Goal: Use online tool/utility: Utilize a website feature to perform a specific function

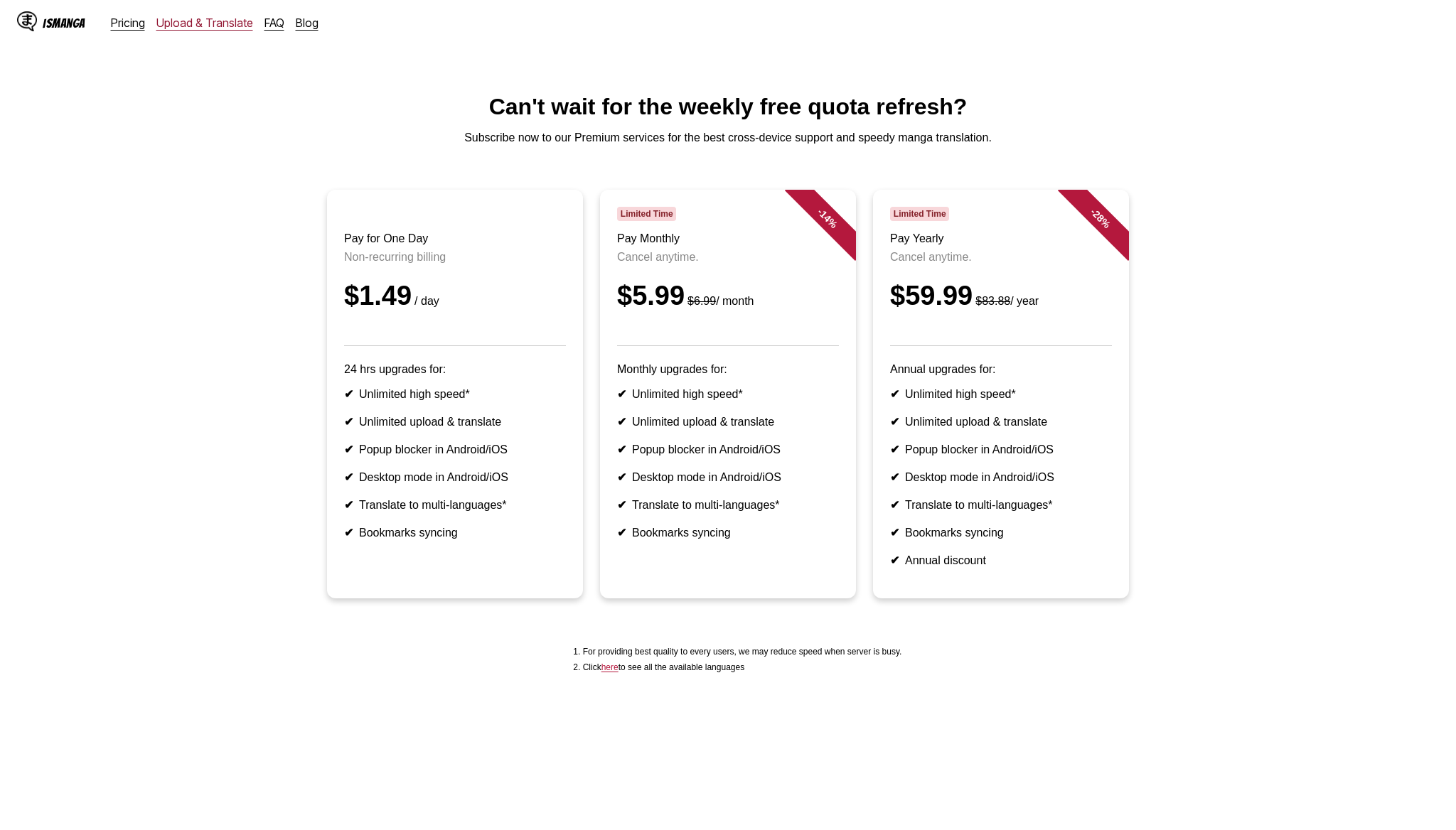
click at [220, 24] on link "Upload & Translate" at bounding box center [205, 23] width 97 height 14
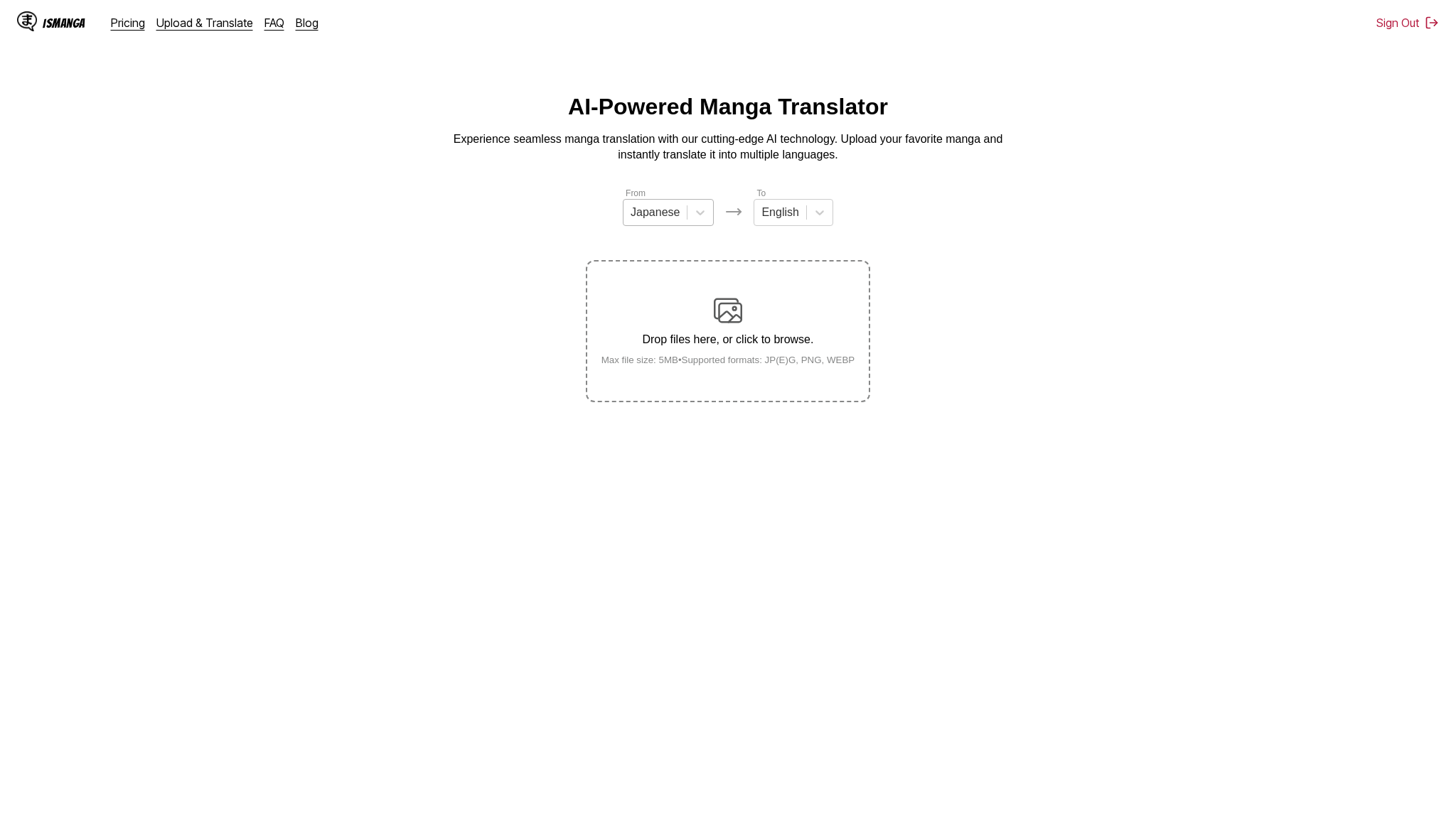
click at [685, 211] on div "Japanese" at bounding box center [655, 212] width 63 height 21
click at [658, 318] on div "English" at bounding box center [668, 320] width 91 height 24
click at [783, 204] on div "English" at bounding box center [774, 212] width 51 height 21
click at [785, 365] on div "Indonesian" at bounding box center [788, 367] width 79 height 24
click at [728, 339] on div "Drop files here, or click to browse. Max file size: 5MB • Supported formats: JP…" at bounding box center [728, 331] width 276 height 69
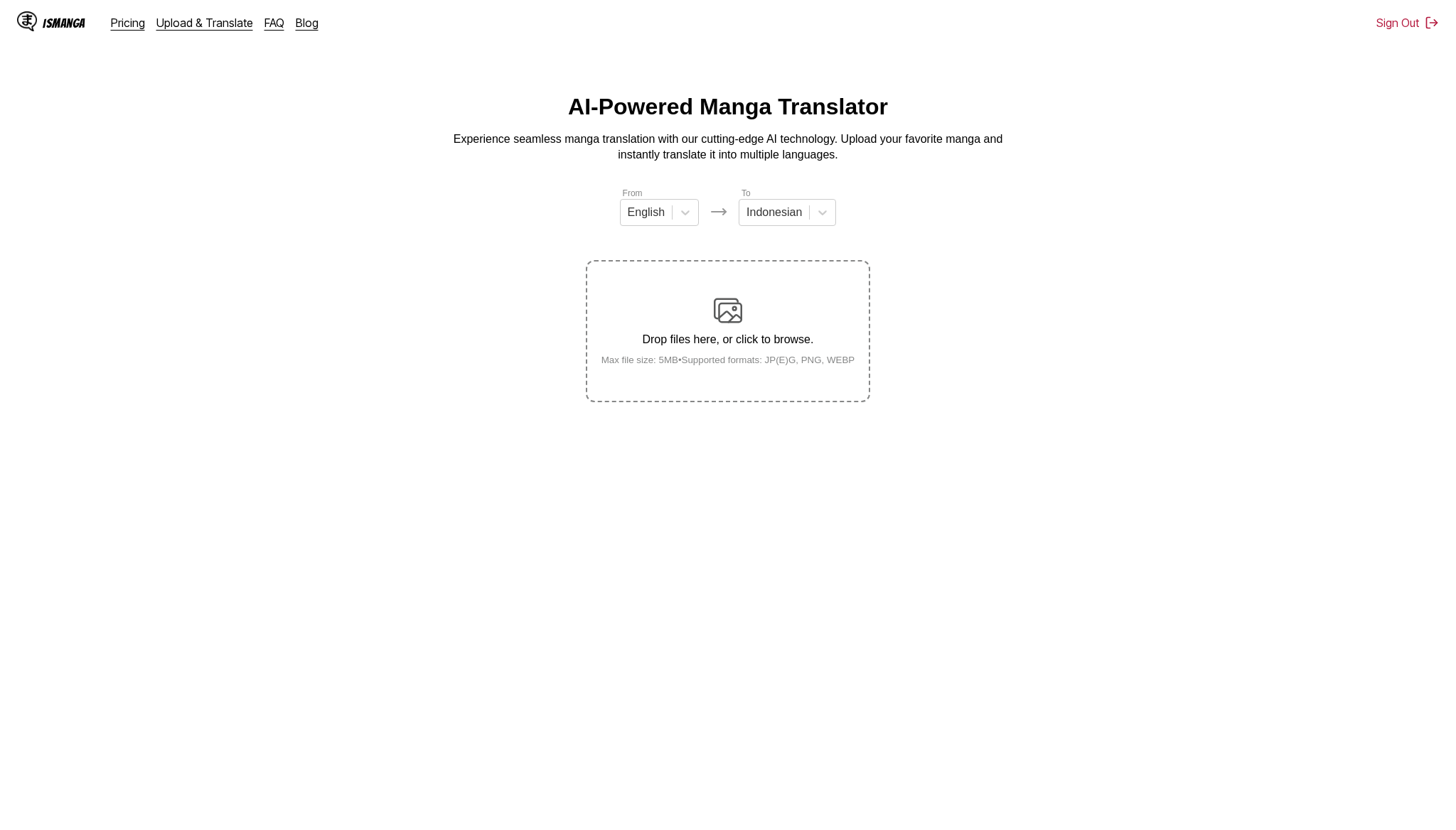
click at [0, 0] on input "Drop files here, or click to browse. Max file size: 5MB • Supported formats: JP…" at bounding box center [0, 0] width 0 height 0
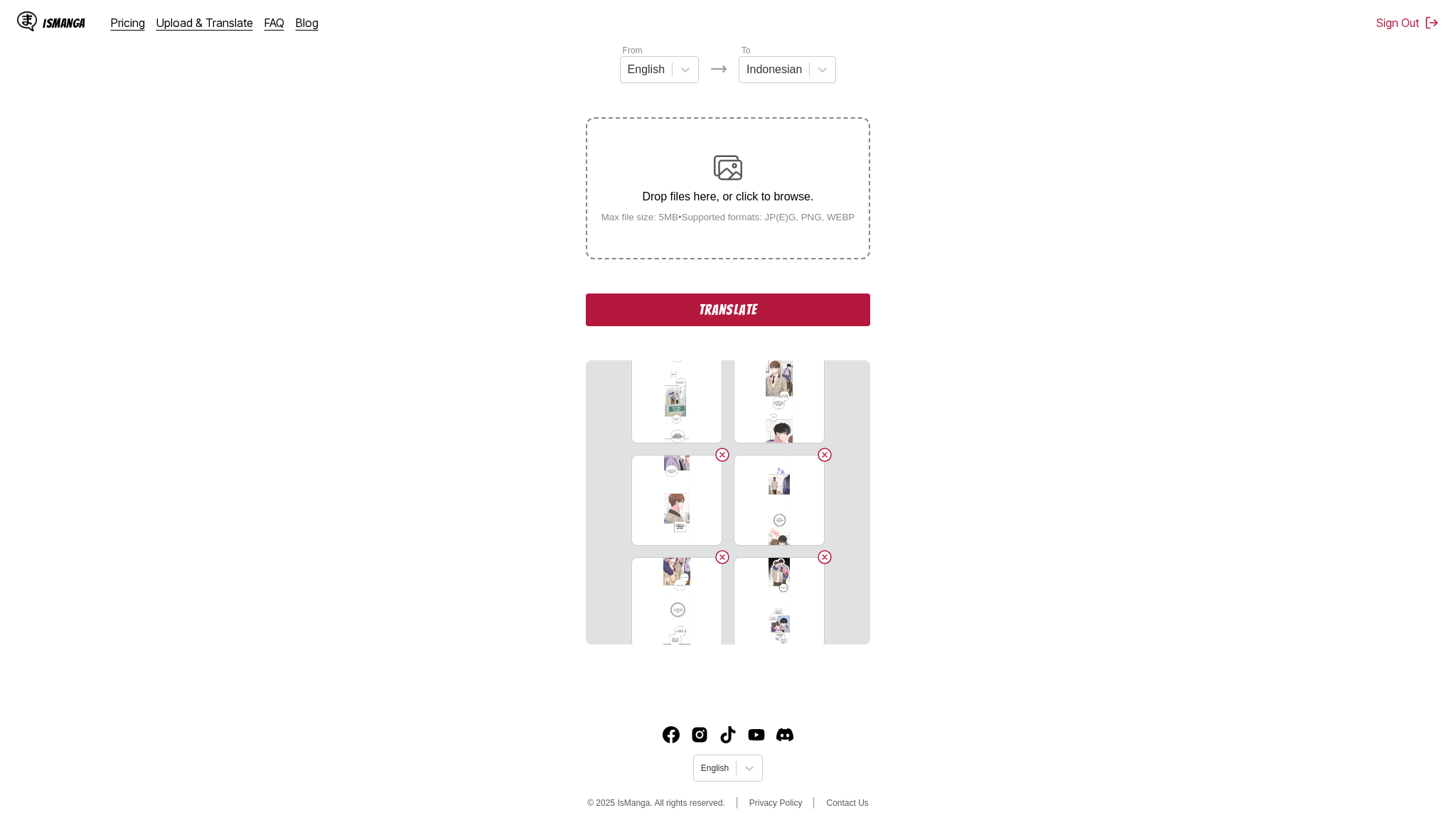
scroll to position [1569, 0]
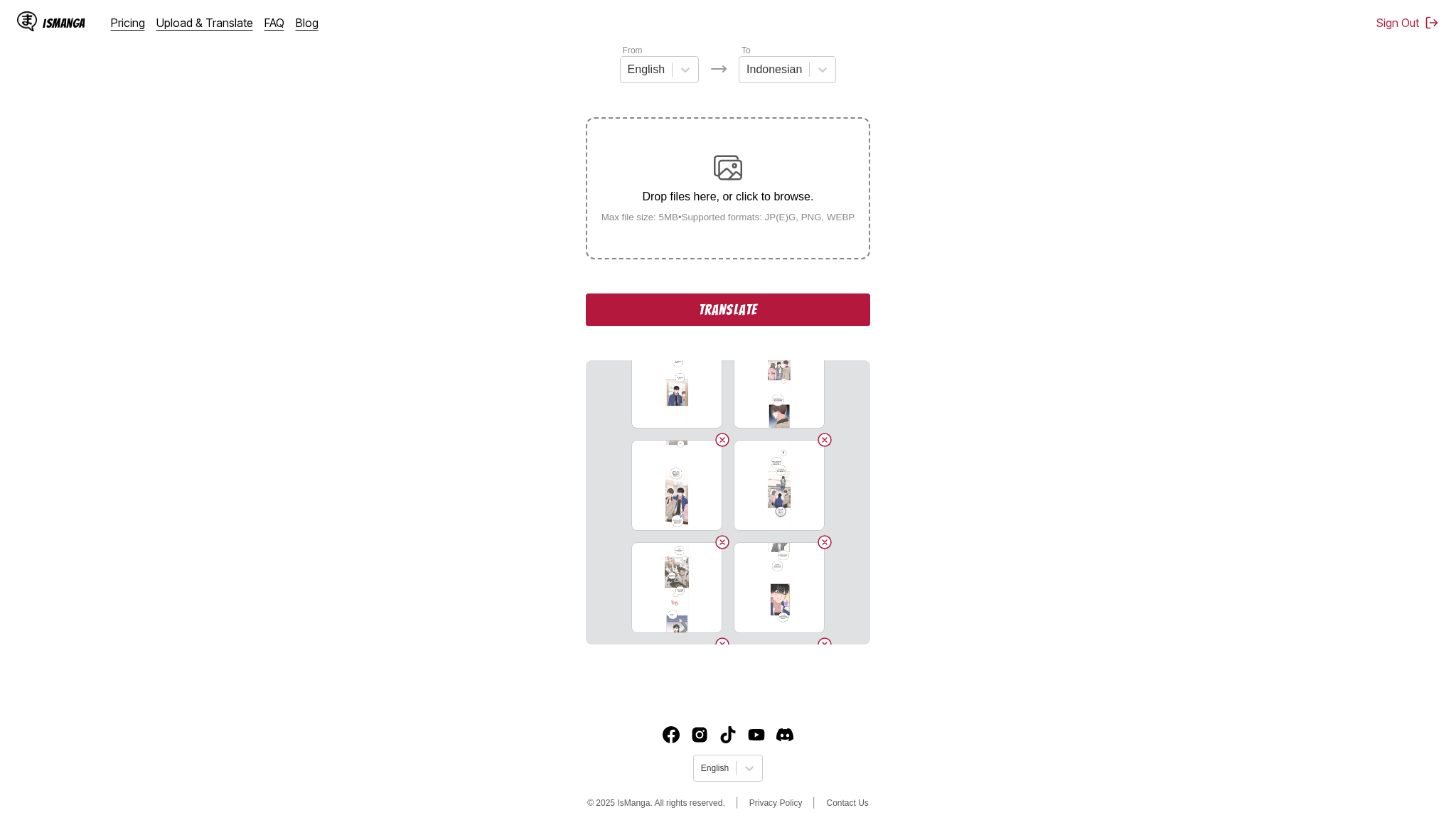
click at [720, 326] on button "Translate" at bounding box center [728, 310] width 285 height 33
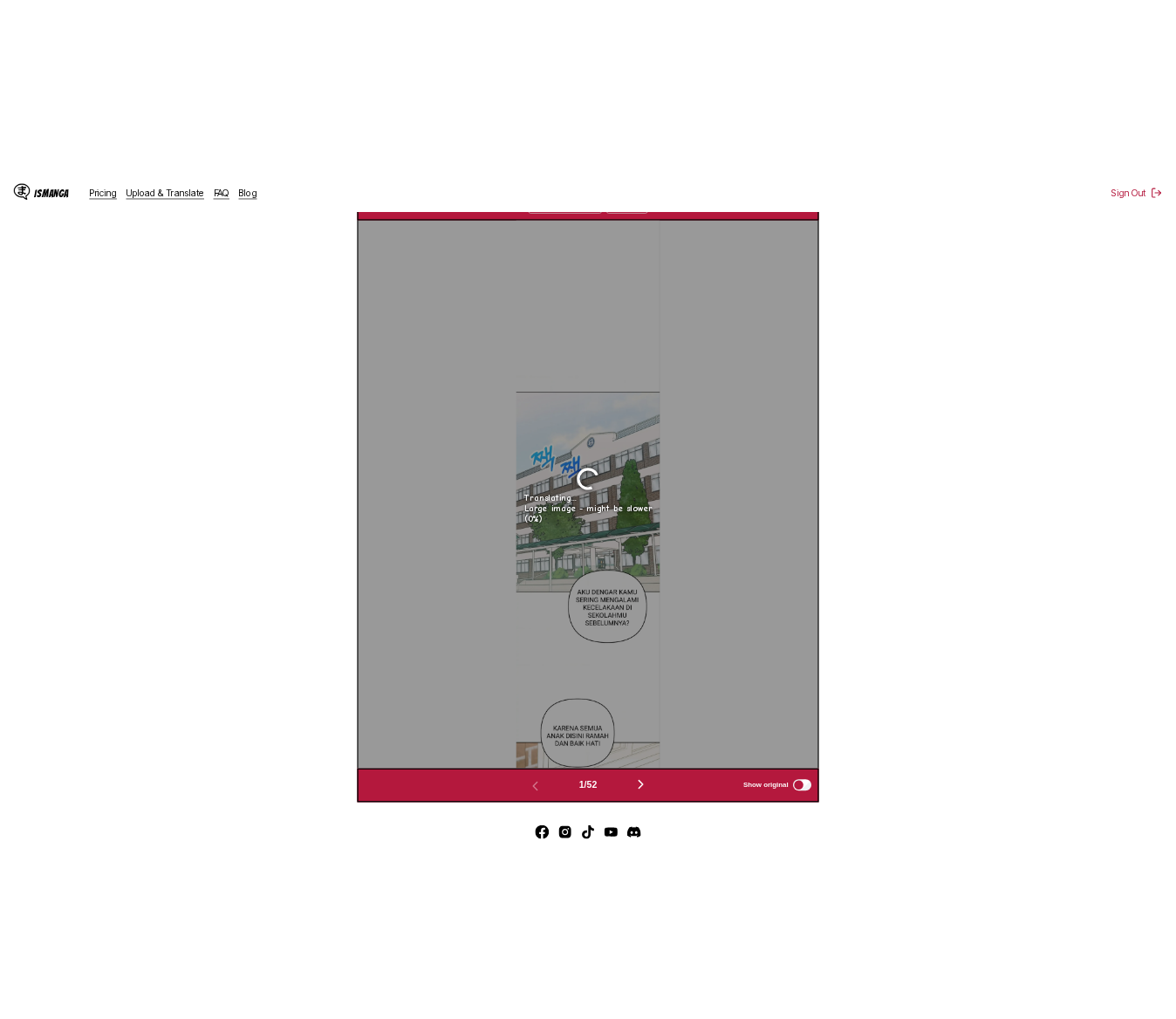
scroll to position [701, 0]
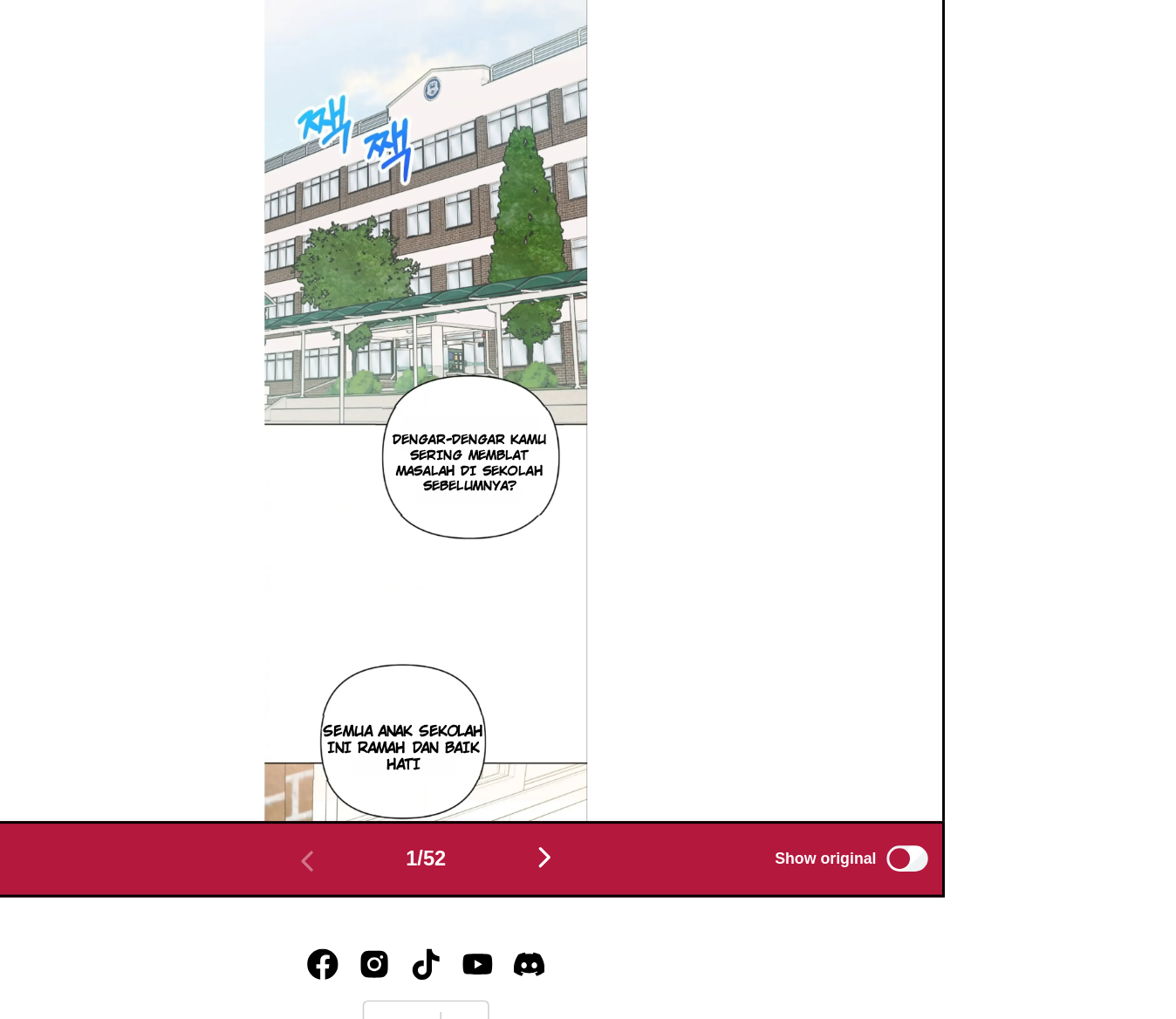
click at [874, 657] on div "SAYA DENGAR KAMU SERING MENGALAMI KECELAKAAN DI SEKOLAHMU SEBELUMNYA? DENGAR-DE…" at bounding box center [588, 389] width 698 height 832
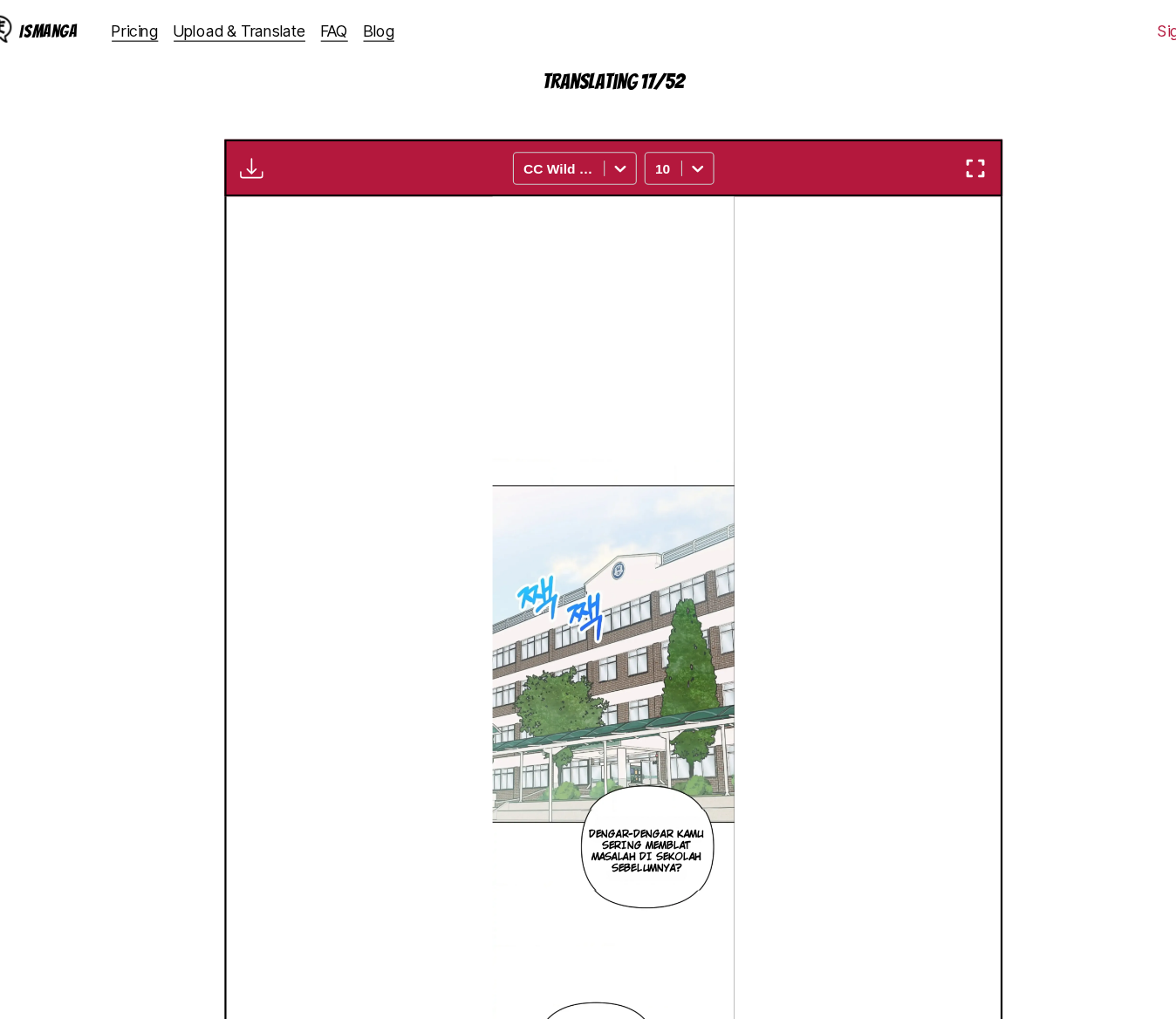
scroll to position [458, 0]
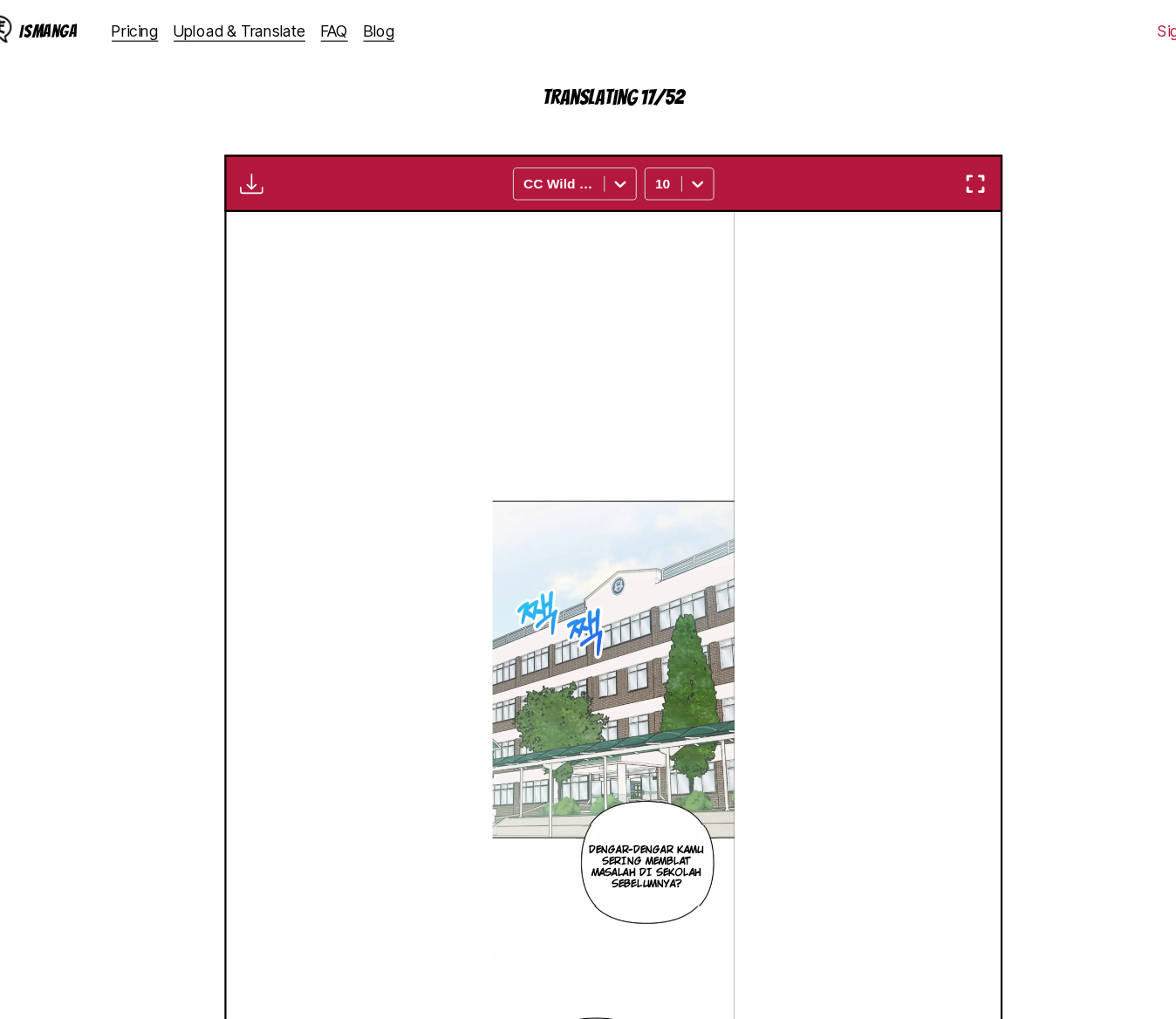
click at [253, 177] on img "button" at bounding box center [262, 165] width 21 height 21
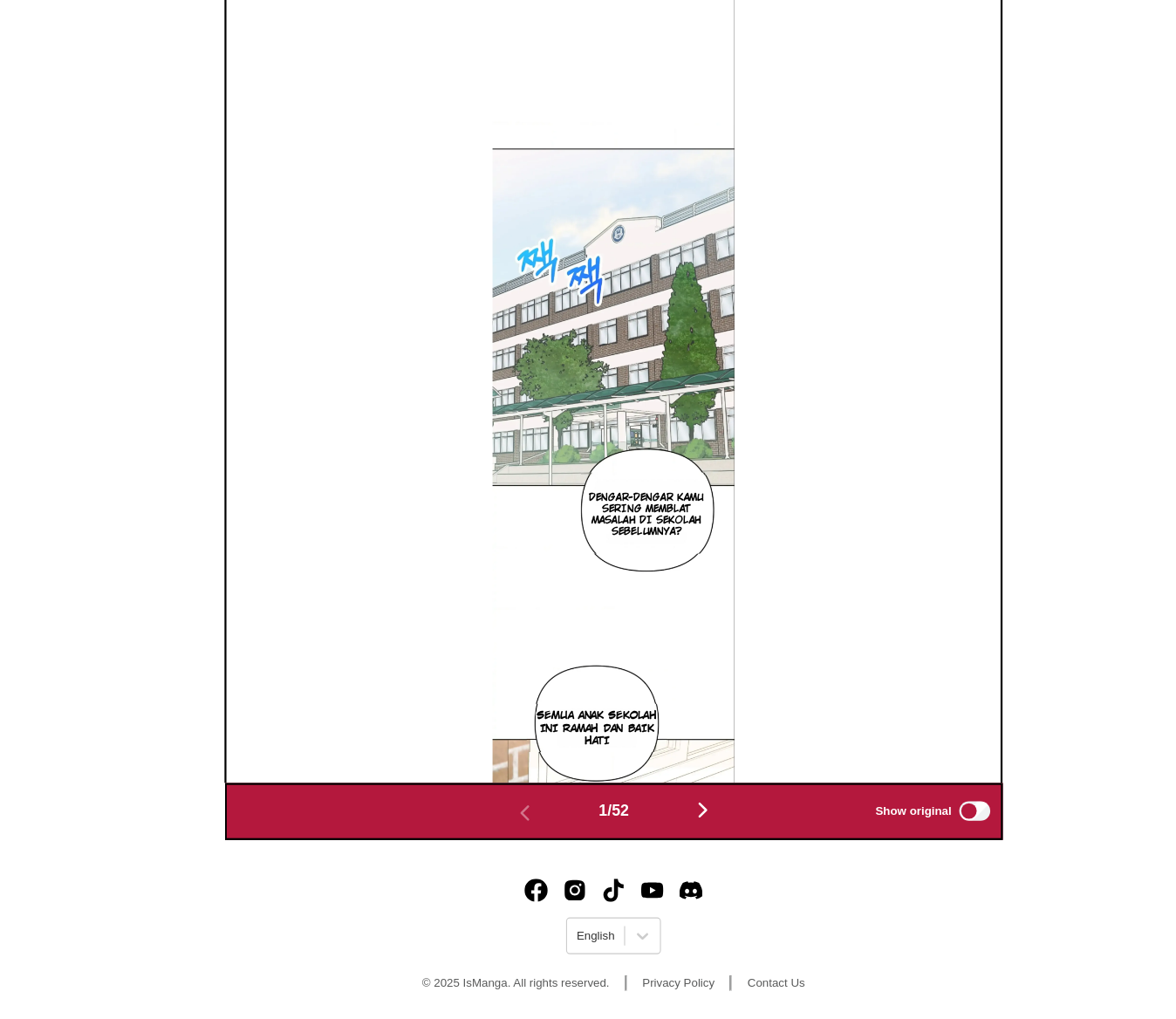
scroll to position [694, 0]
click at [674, 839] on img "button" at bounding box center [668, 829] width 21 height 21
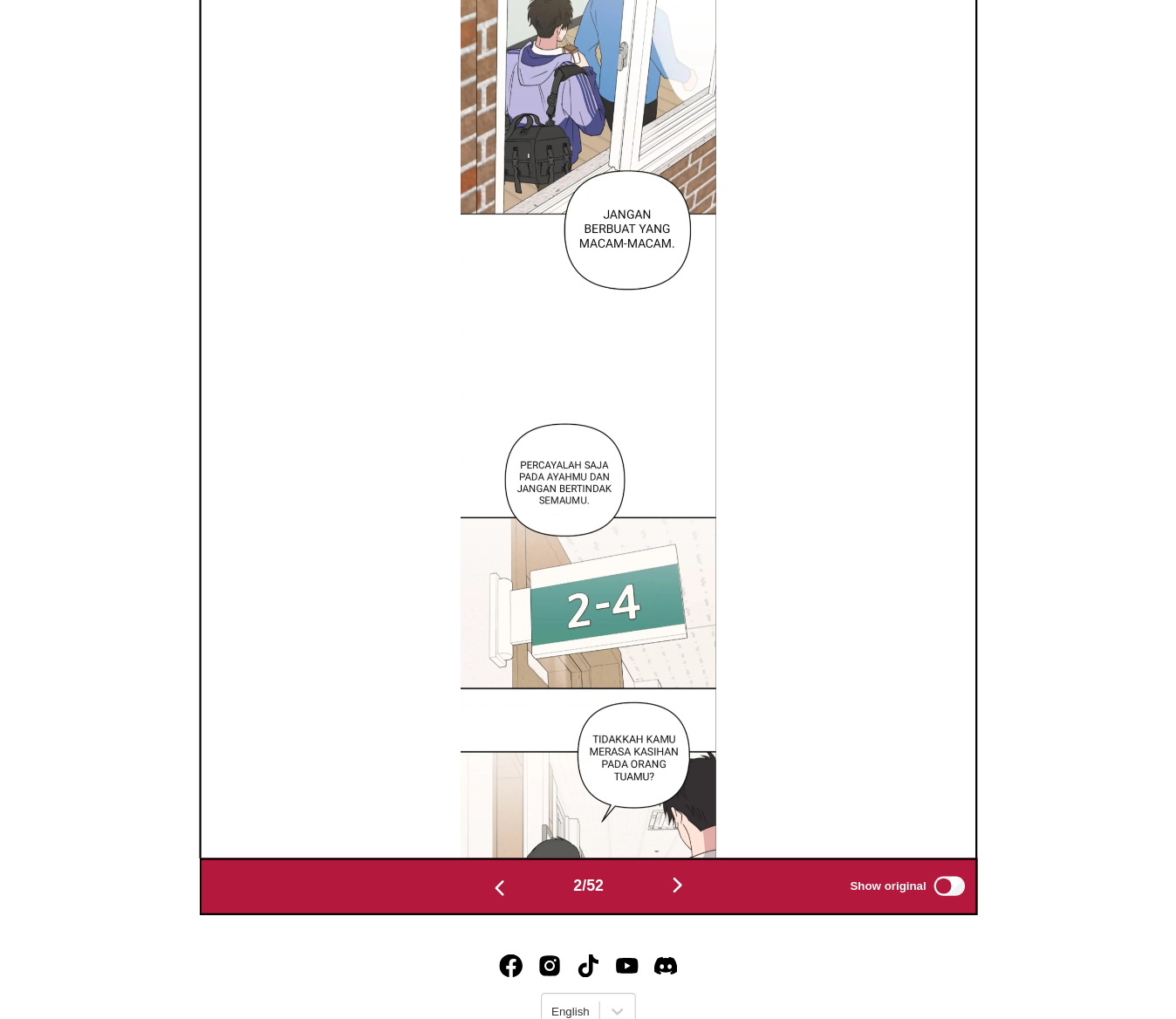
scroll to position [701, 0]
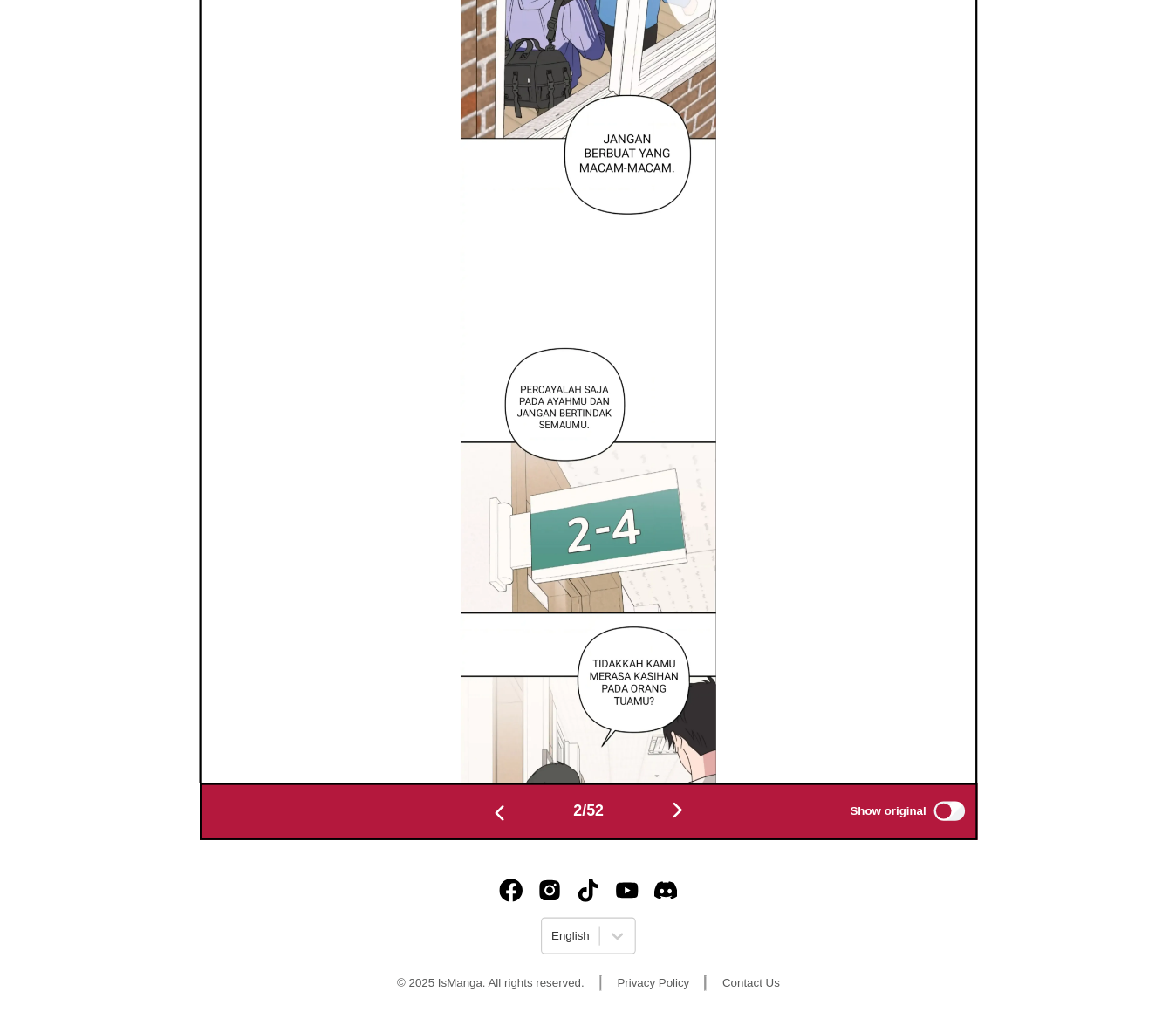
click at [500, 841] on img "button" at bounding box center [507, 832] width 21 height 21
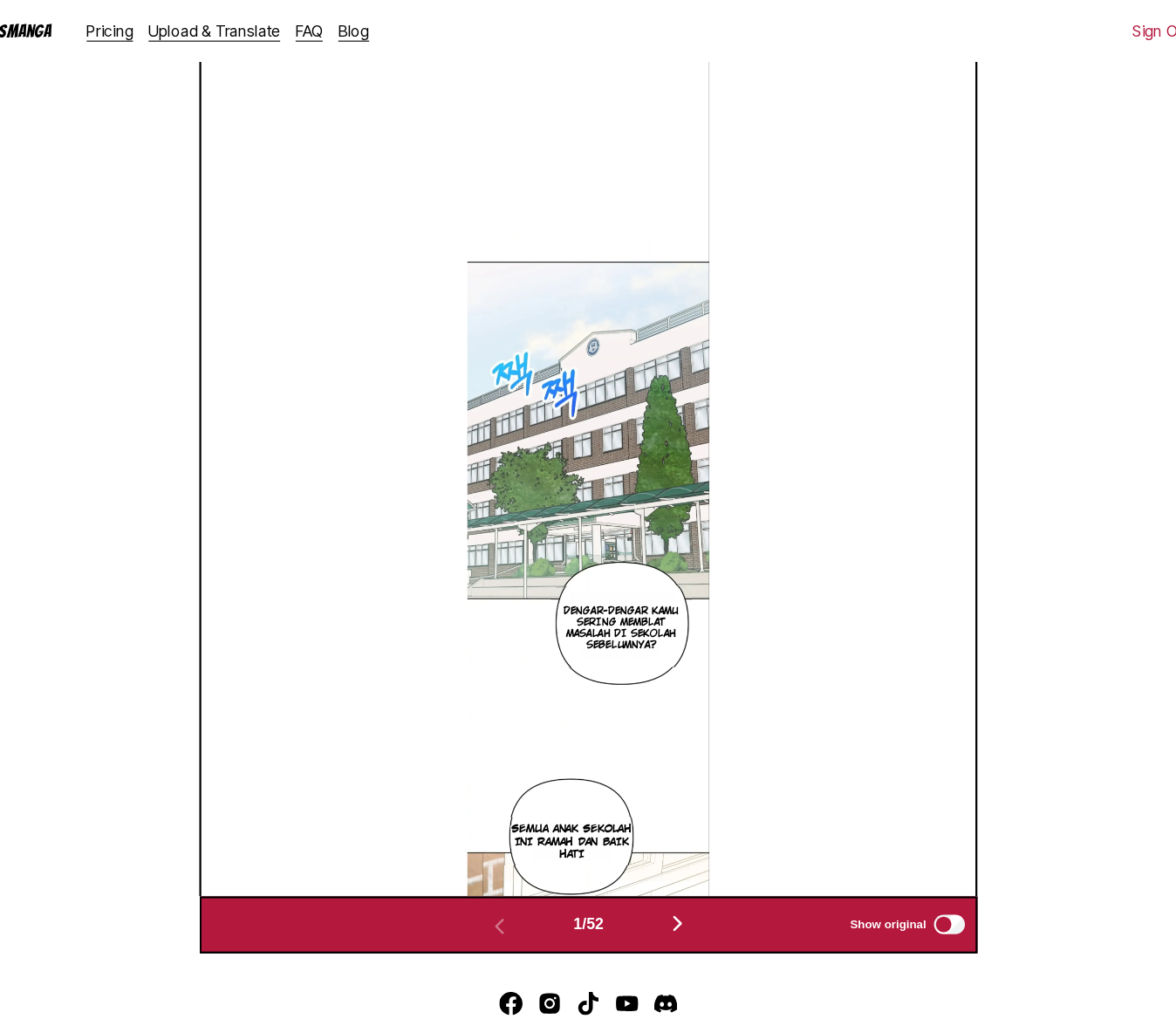
click at [561, 780] on p "SEMUA ANAK sekolah INI RAMAH DAN BAIK HATI" at bounding box center [574, 758] width 127 height 42
click at [726, 737] on div "SAYA DENGAR KAMU SERING MENGALAMI KECELAKAAN DI SEKOLAHMU SEBELUMNYA? DENGAR-DE…" at bounding box center [588, 391] width 698 height 832
click at [686, 757] on icon "close-tooltip" at bounding box center [684, 750] width 12 height 12
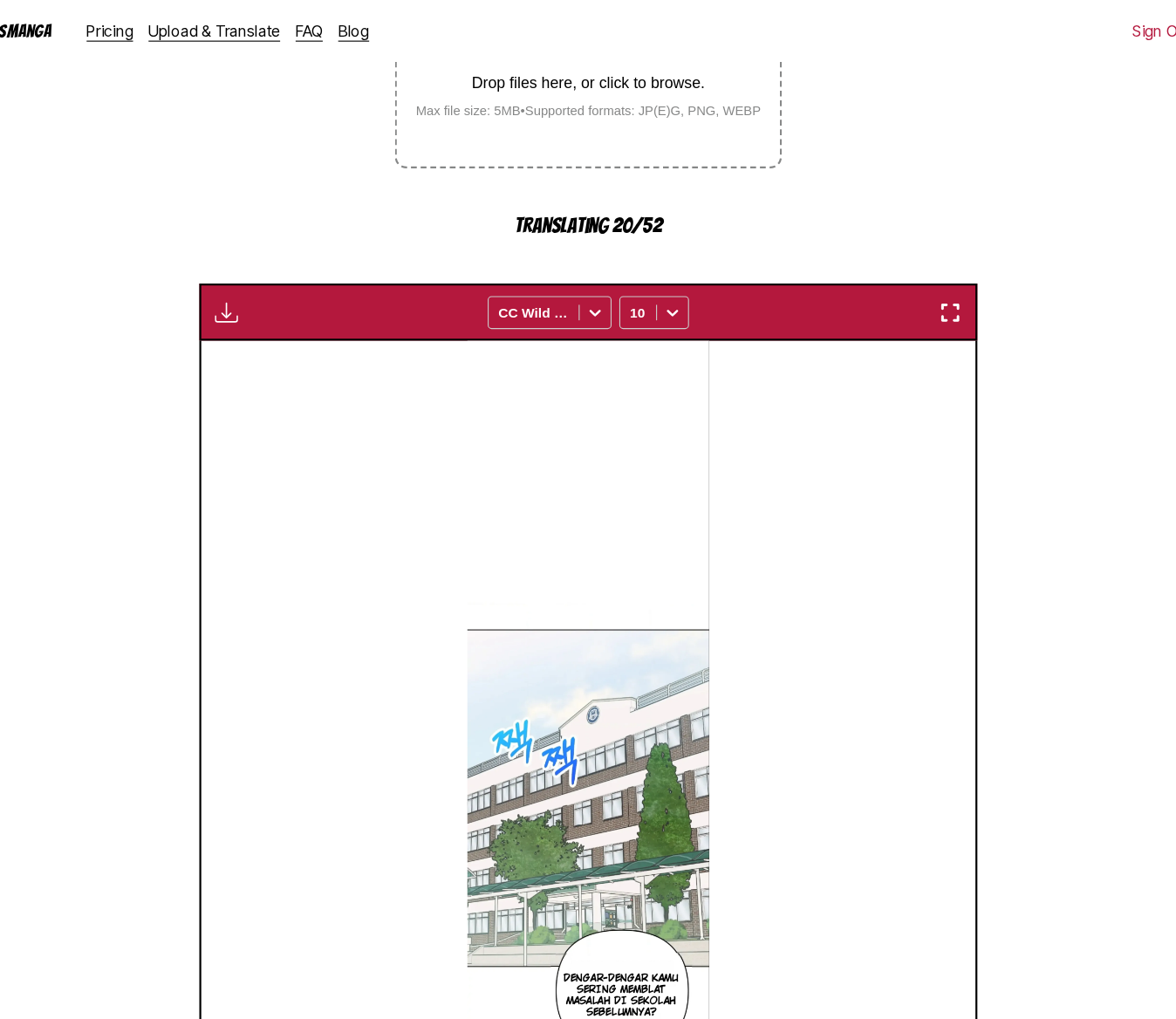
scroll to position [225, 0]
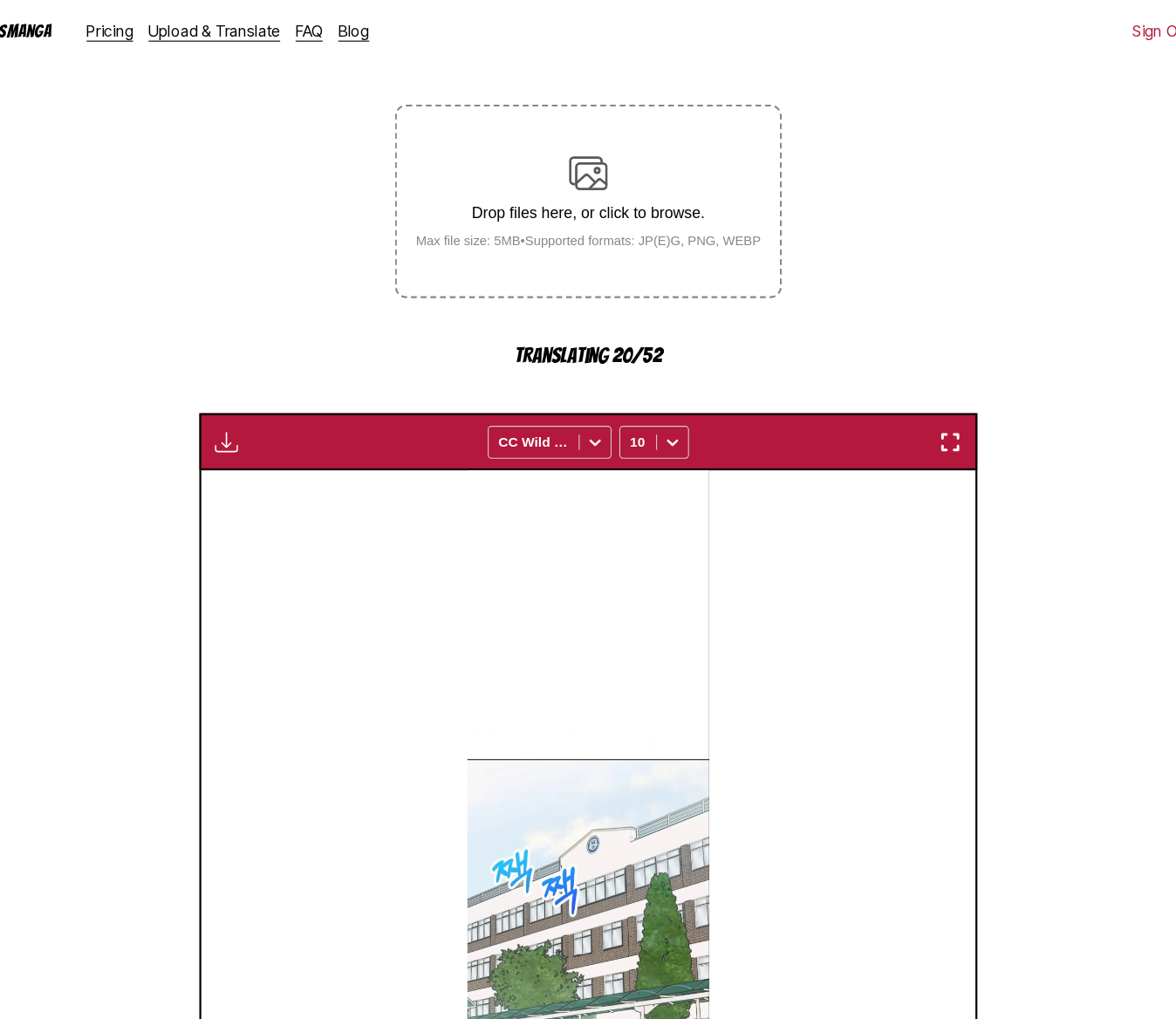
click at [265, 409] on img "button" at bounding box center [262, 399] width 21 height 21
click at [416, 769] on div "SAYA DENGAR KAMU SERING MENGALAMI KECELAKAAN DI SEKOLAHMU SEBELUMNYA? DENGAR-DE…" at bounding box center [588, 840] width 698 height 832
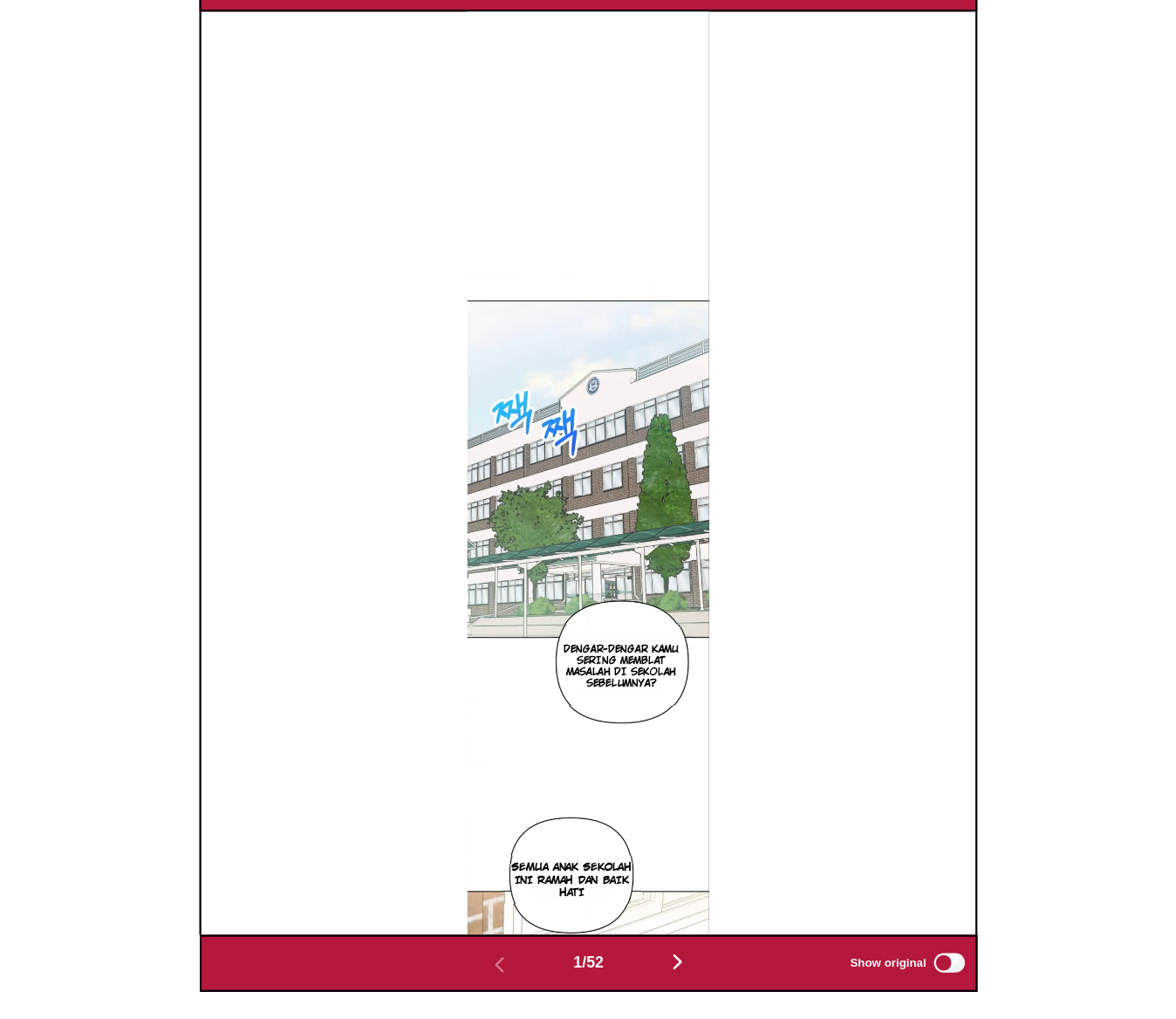
scroll to position [701, 0]
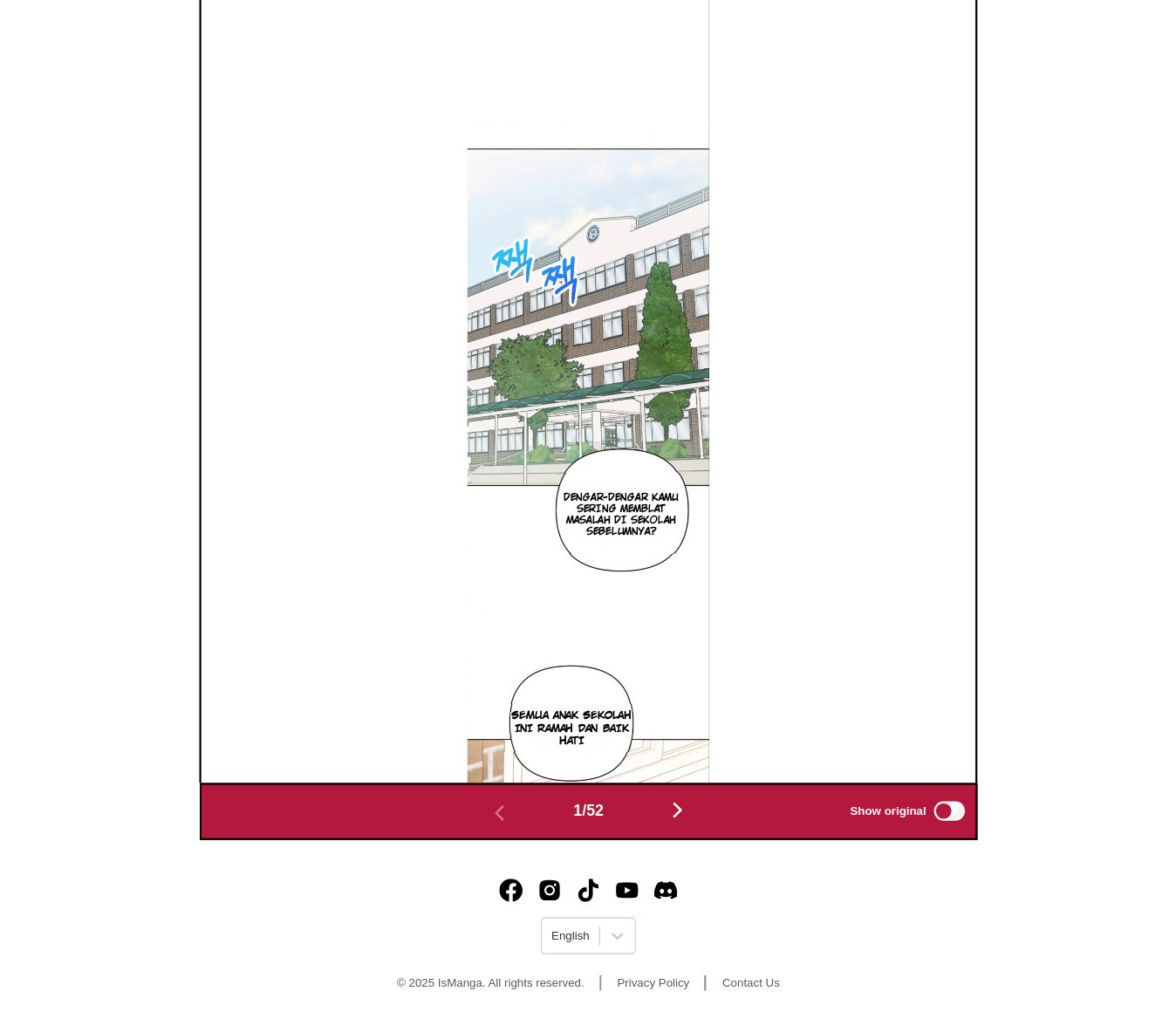
click at [665, 826] on img "button" at bounding box center [668, 829] width 21 height 21
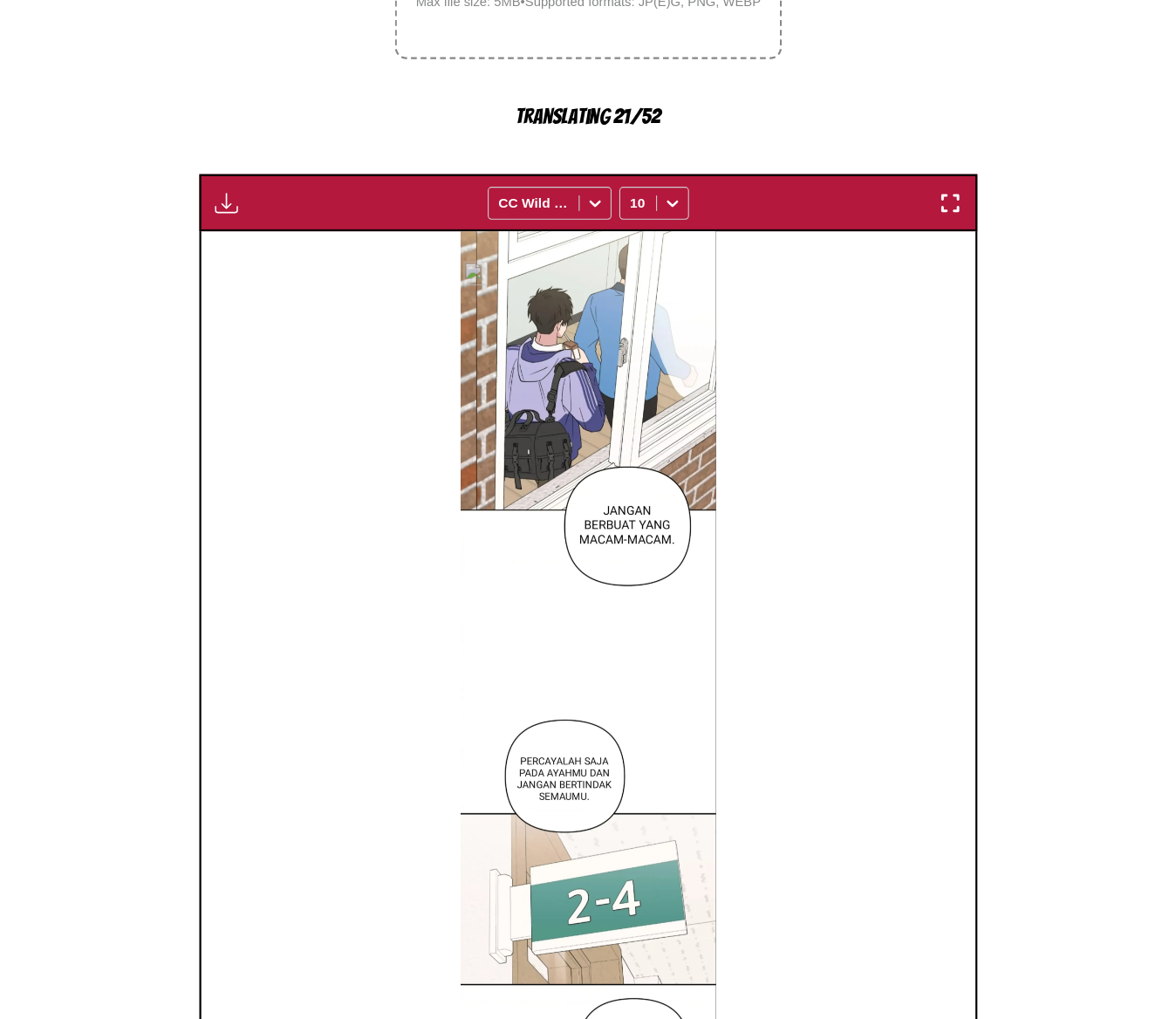
scroll to position [345, 0]
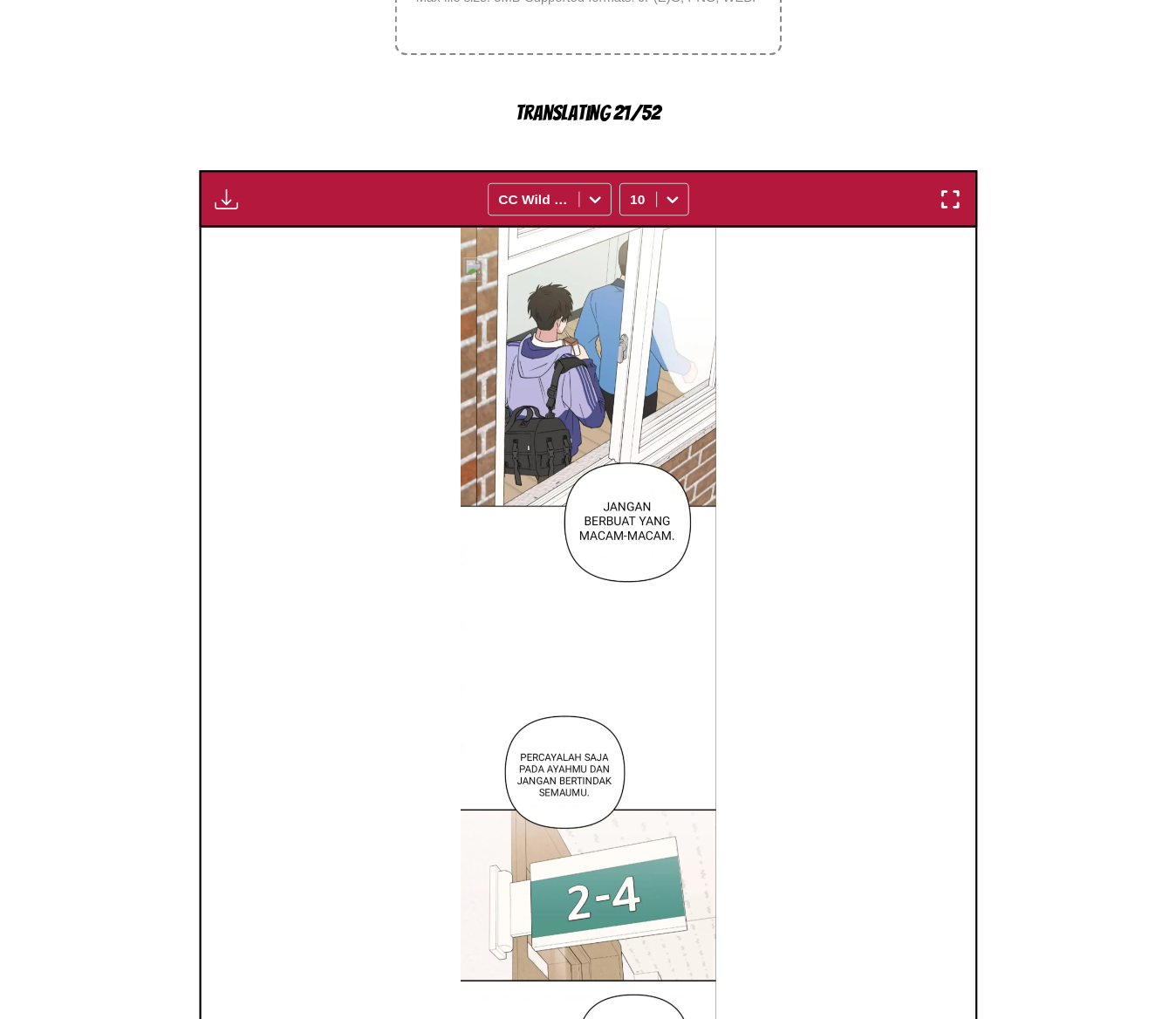
click at [624, 594] on img at bounding box center [588, 720] width 232 height 832
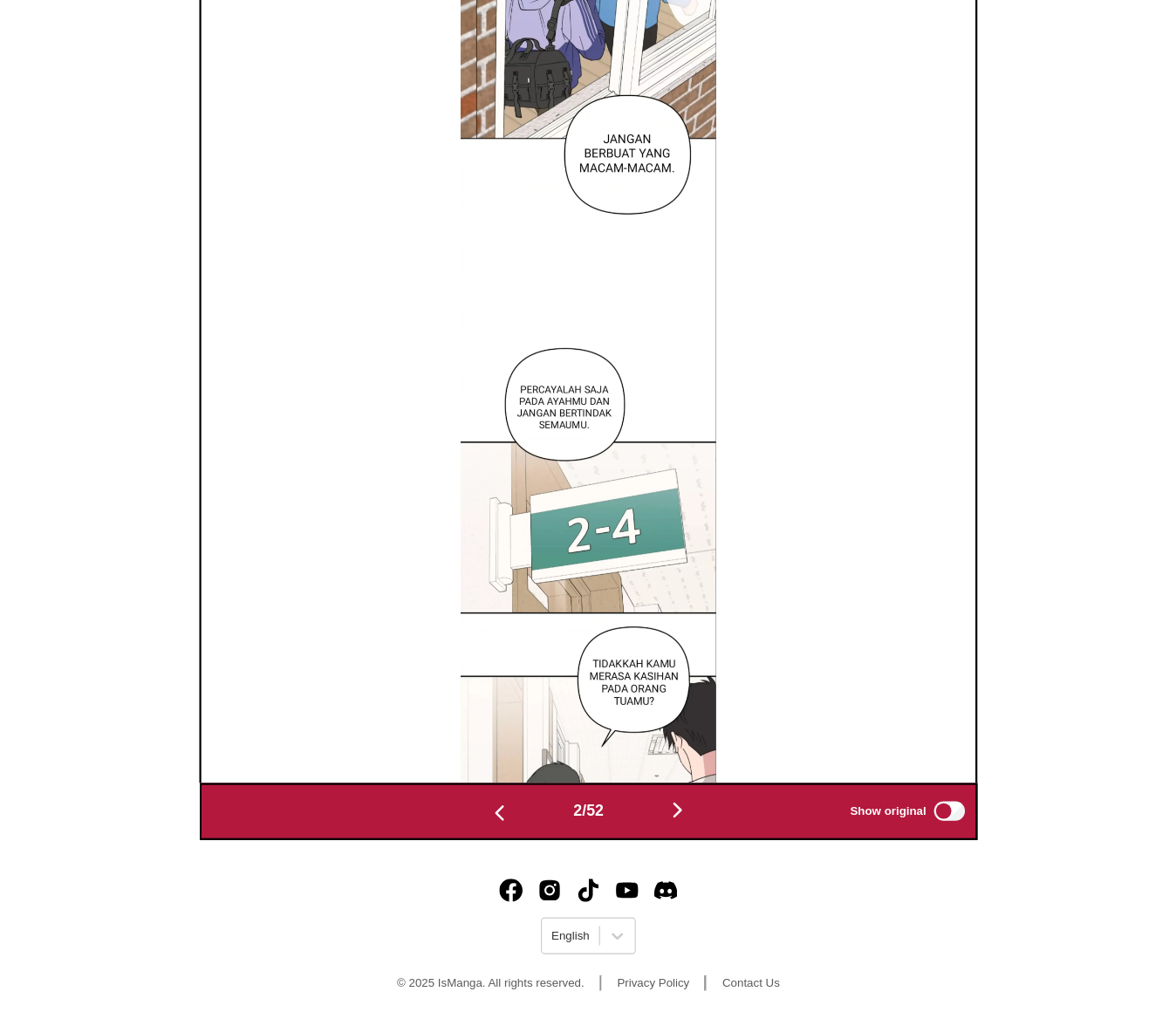
scroll to position [701, 0]
click at [507, 843] on div "2 / 52 Show original" at bounding box center [588, 830] width 701 height 51
click at [507, 829] on img "button" at bounding box center [507, 832] width 21 height 21
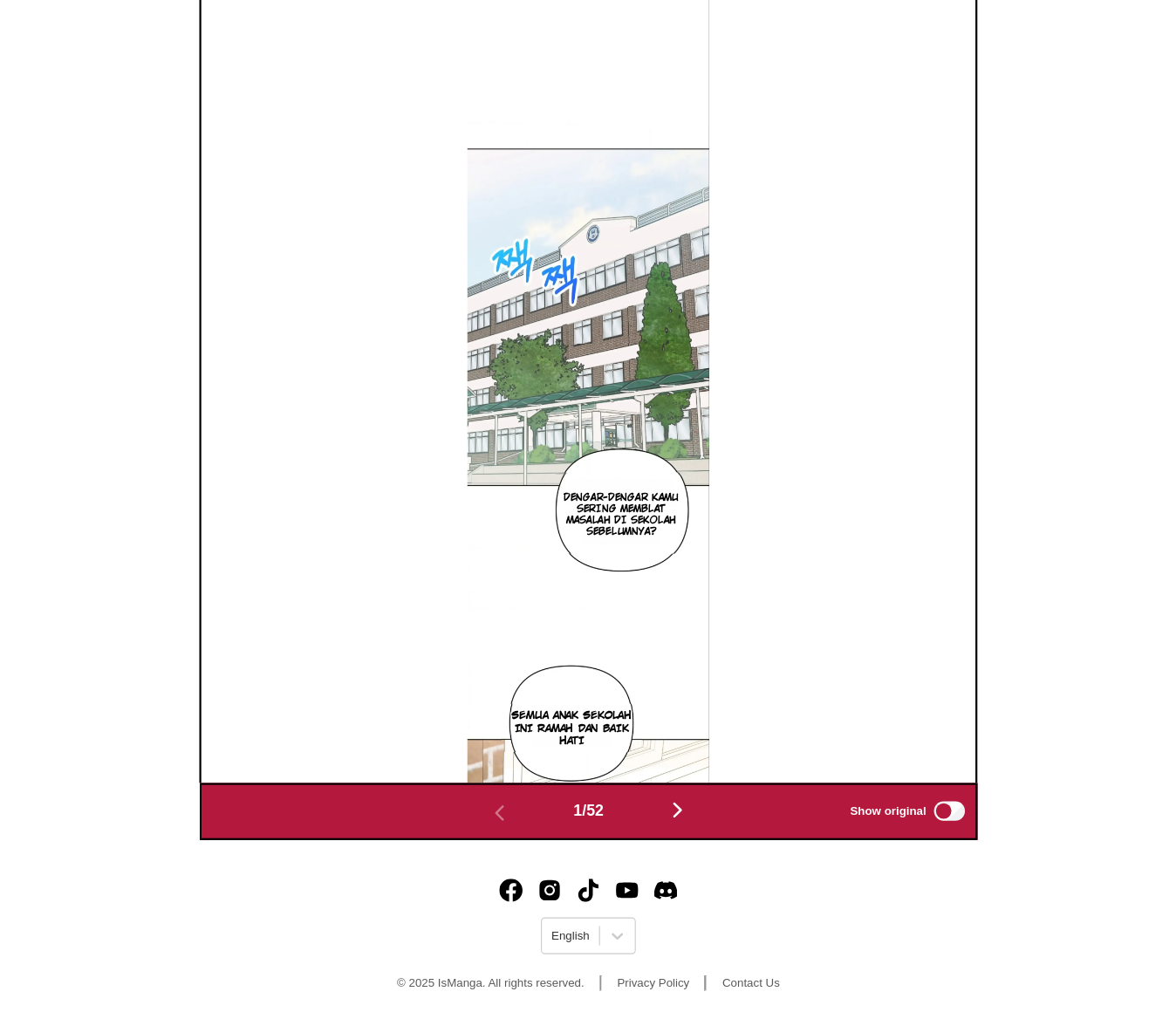
click at [608, 579] on p "DENGAR-DENGAR KAMU SERING MEMBLAT MASALAH DI SEKOLAH SEBELuMNYA?" at bounding box center [617, 563] width 127 height 49
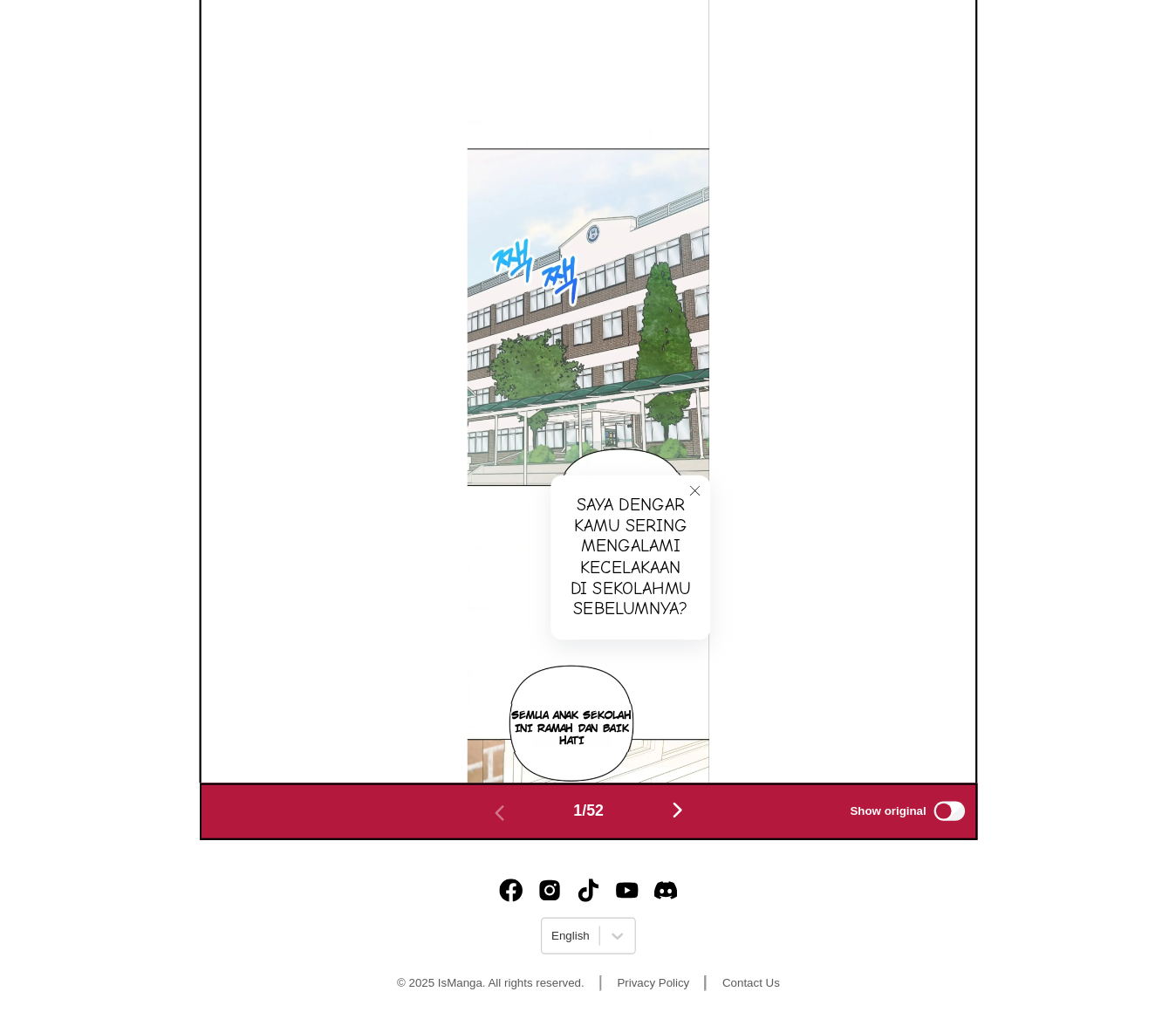
click at [608, 579] on div "SAYA DENGAR KAMU SERING MENGALAMI KECELAKAAN DI SEKOLAHMU SEBELUMNYA?" at bounding box center [626, 601] width 144 height 149
click at [469, 593] on div "SAYA DENGAR KAMU SERING MENGALAMI KECELAKAAN DI SEKOLAHMU SEBELUMNYA? DENGAR-DE…" at bounding box center [588, 389] width 698 height 832
click at [685, 545] on icon "close-tooltip" at bounding box center [684, 542] width 12 height 12
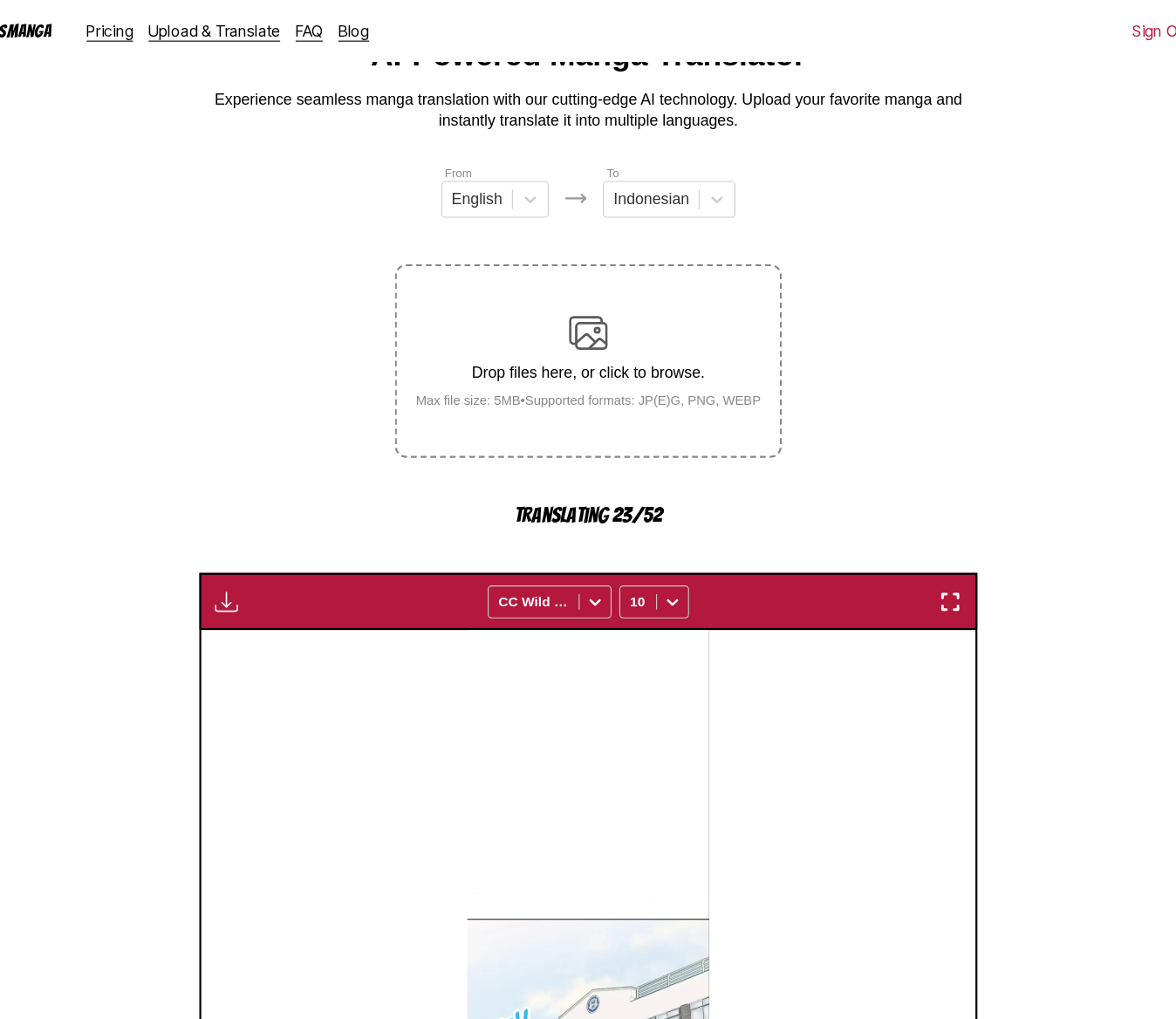
scroll to position [0, 0]
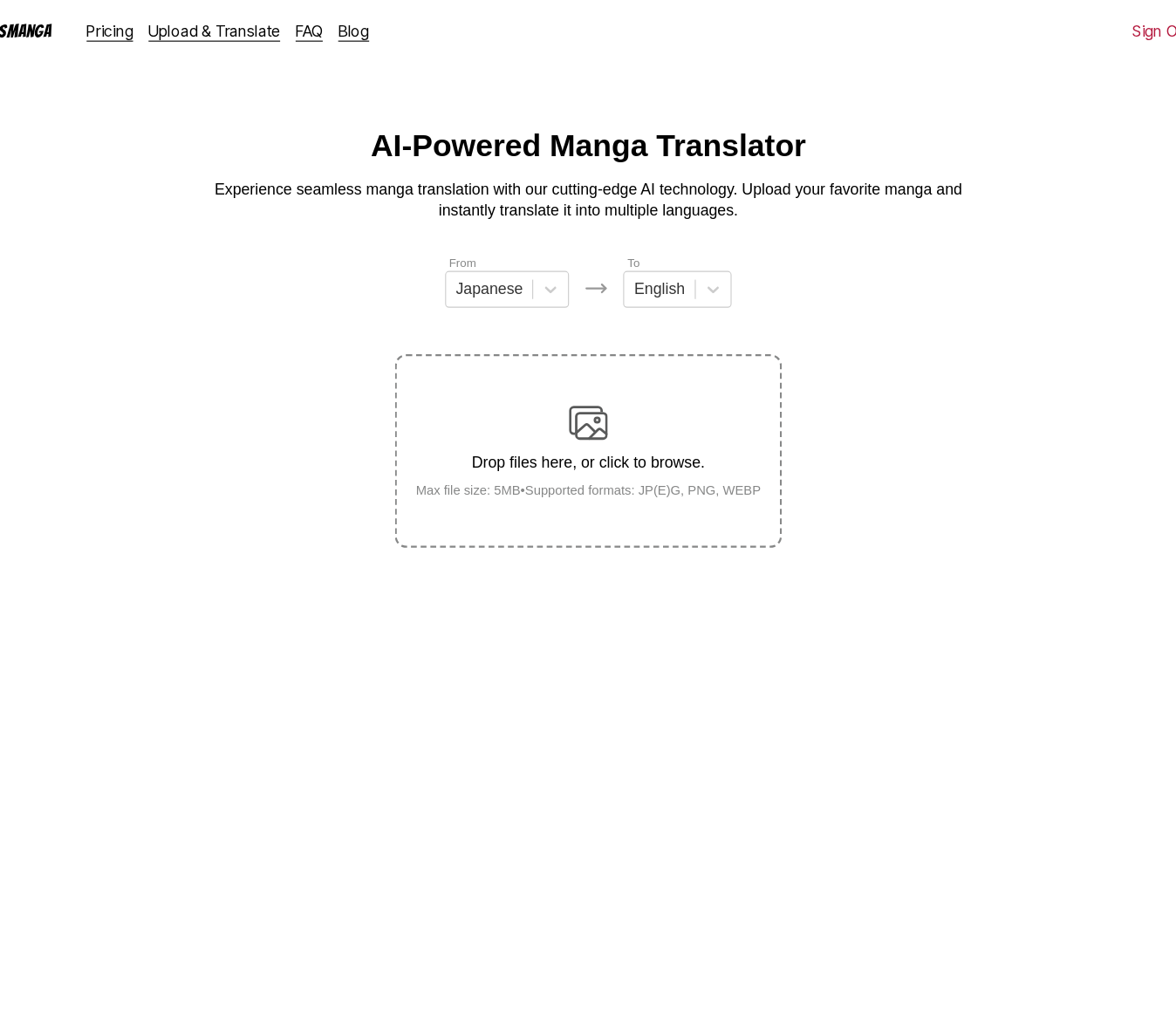
click at [569, 425] on p "Drop files here, or click to browse." at bounding box center [588, 417] width 339 height 16
click at [0, 0] on input "Drop files here, or click to browse. Max file size: 5MB • Supported formats: JP…" at bounding box center [0, 0] width 0 height 0
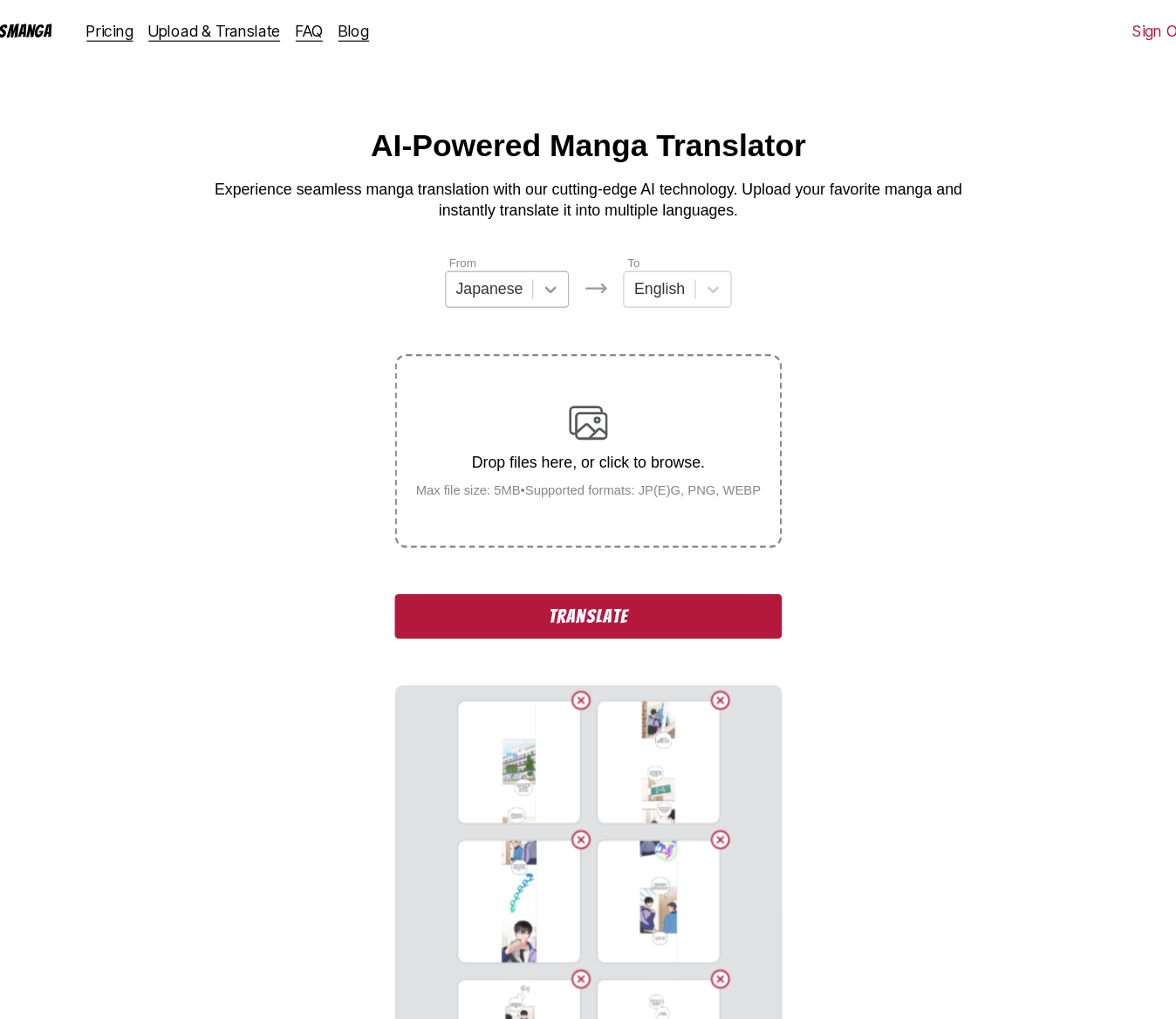
click at [541, 247] on div at bounding box center [554, 261] width 32 height 32
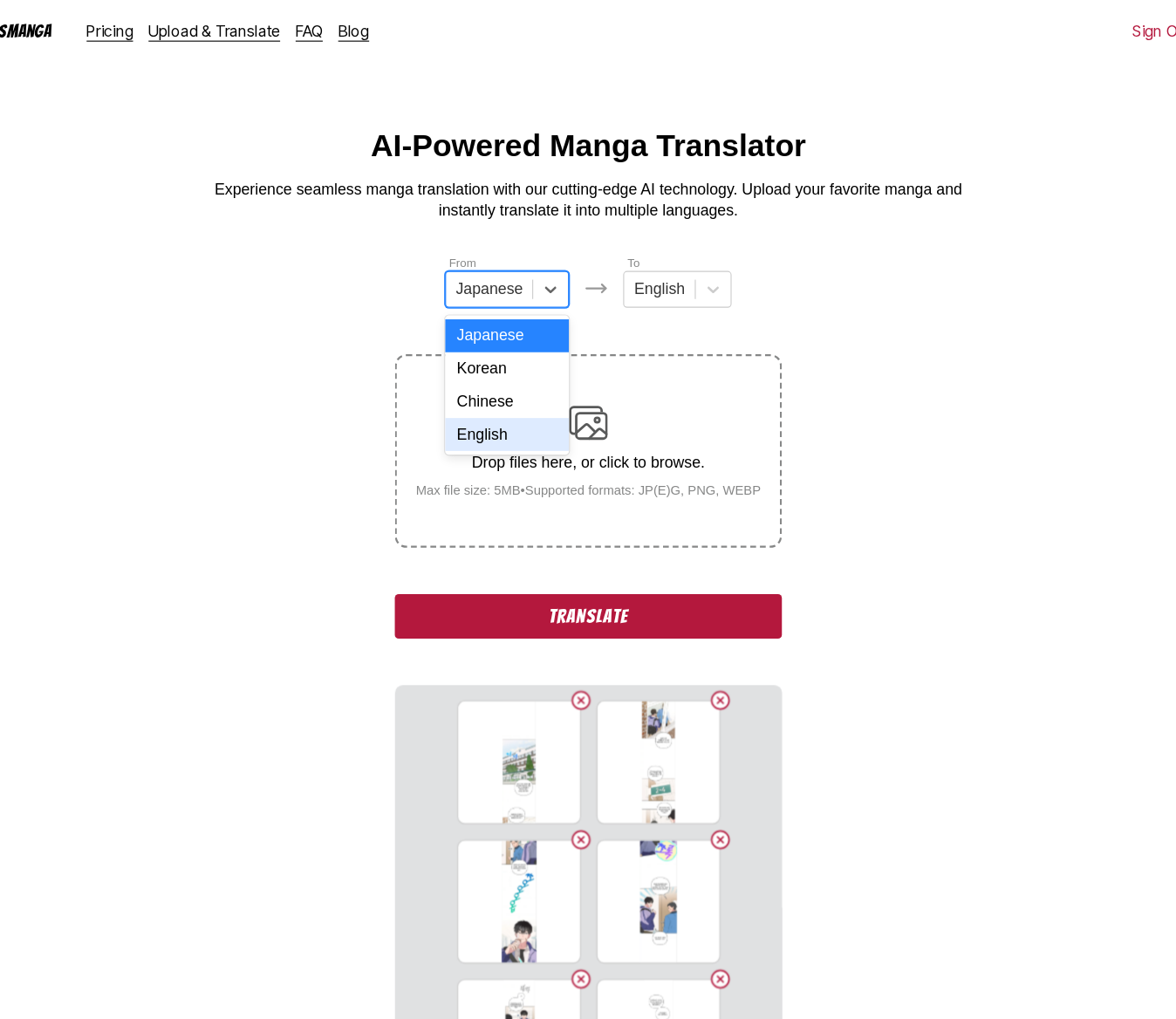
click at [490, 393] on div "English" at bounding box center [515, 392] width 112 height 30
click at [624, 248] on div "English" at bounding box center [645, 261] width 63 height 26
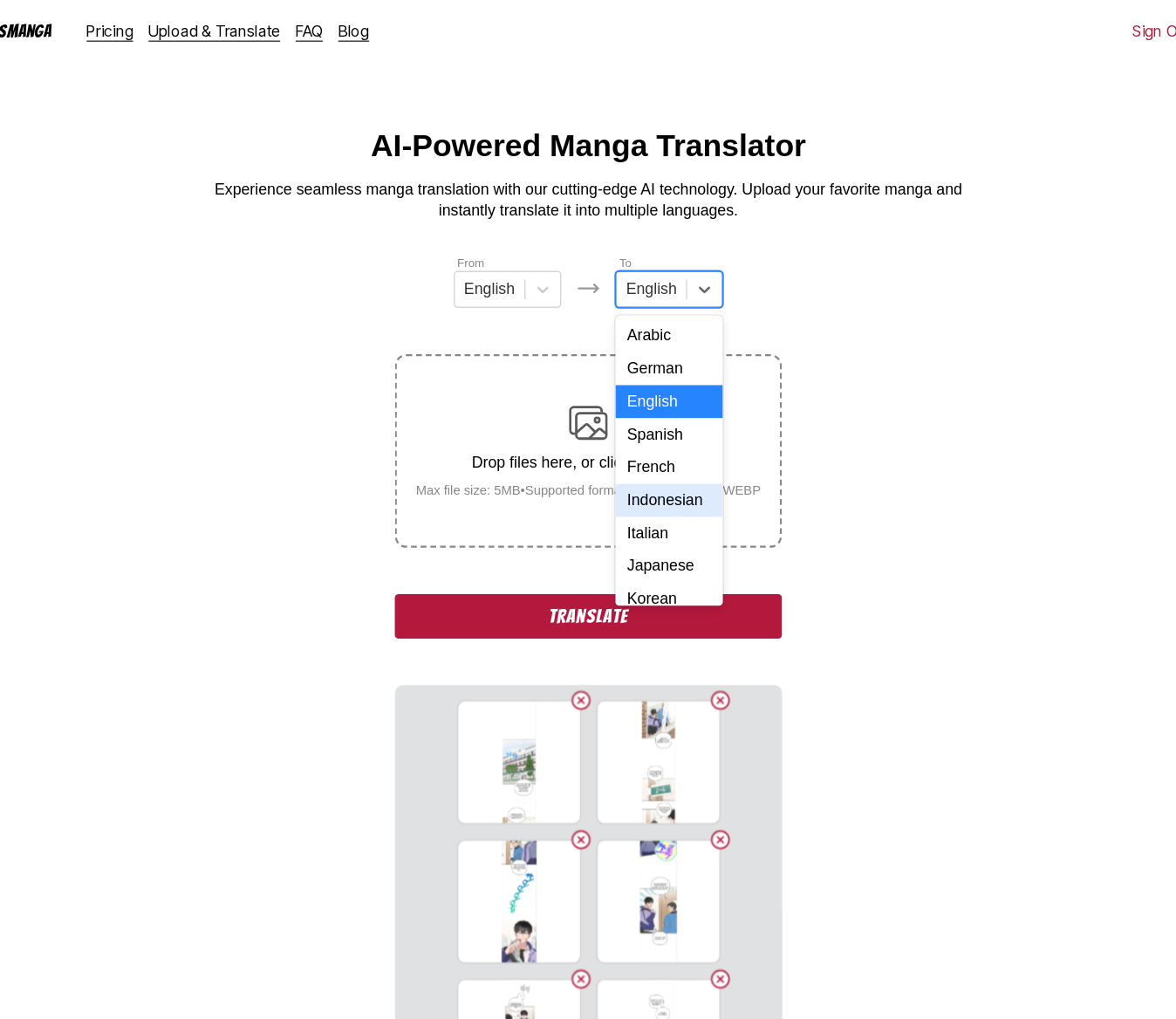
click at [650, 457] on div "Indonesian" at bounding box center [661, 451] width 97 height 30
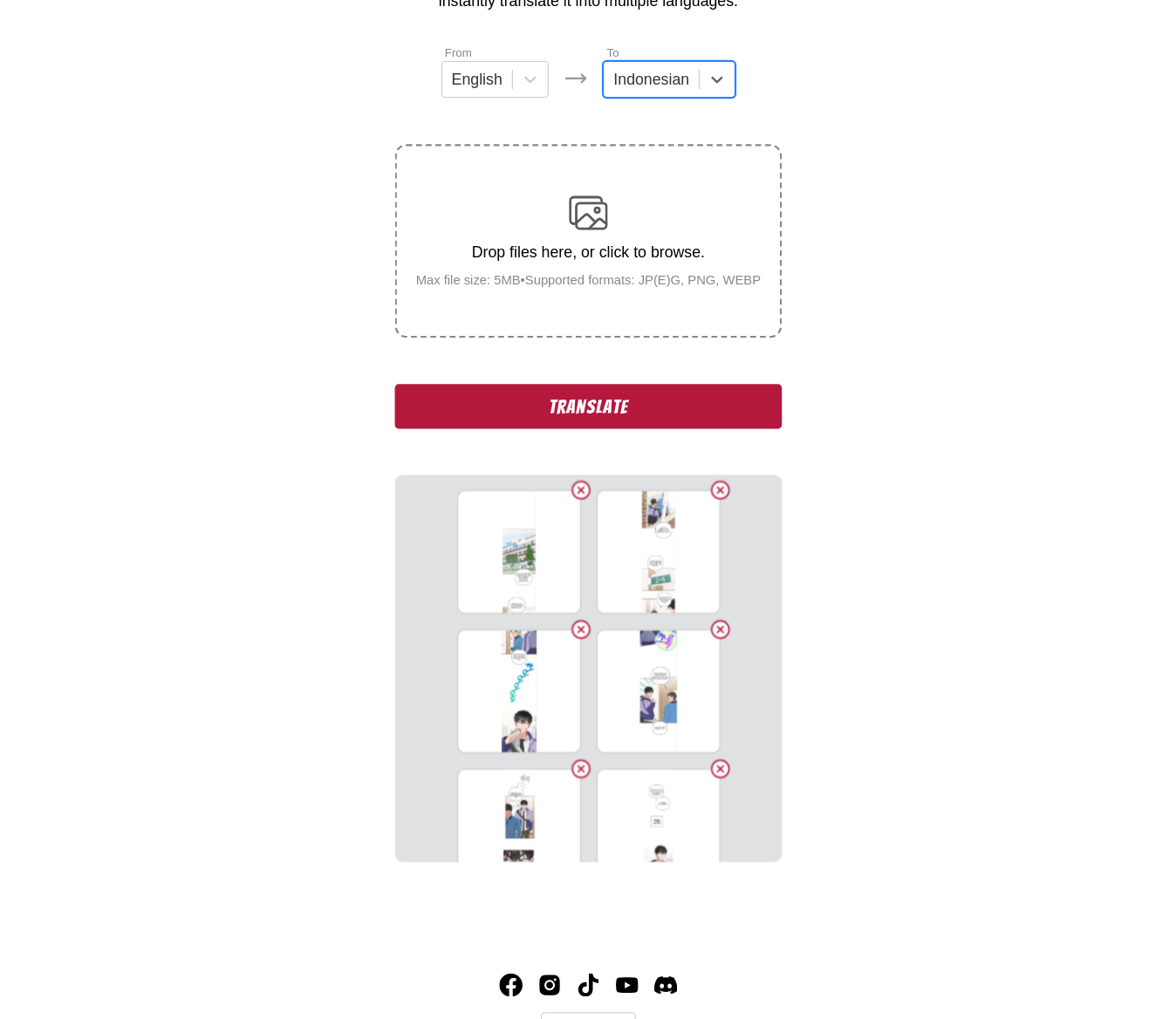
scroll to position [176, 0]
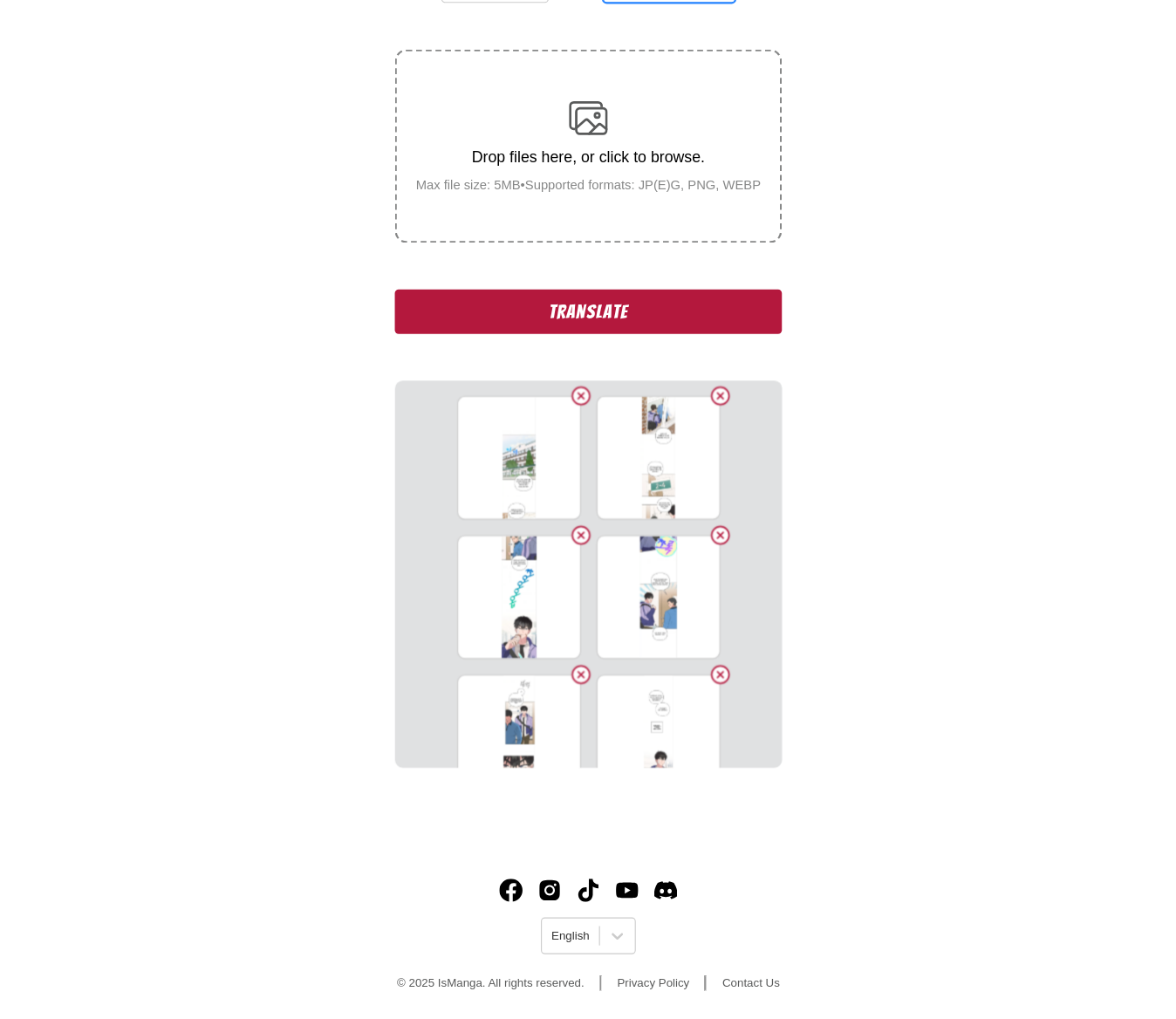
click at [624, 401] on button "Translate" at bounding box center [588, 380] width 349 height 40
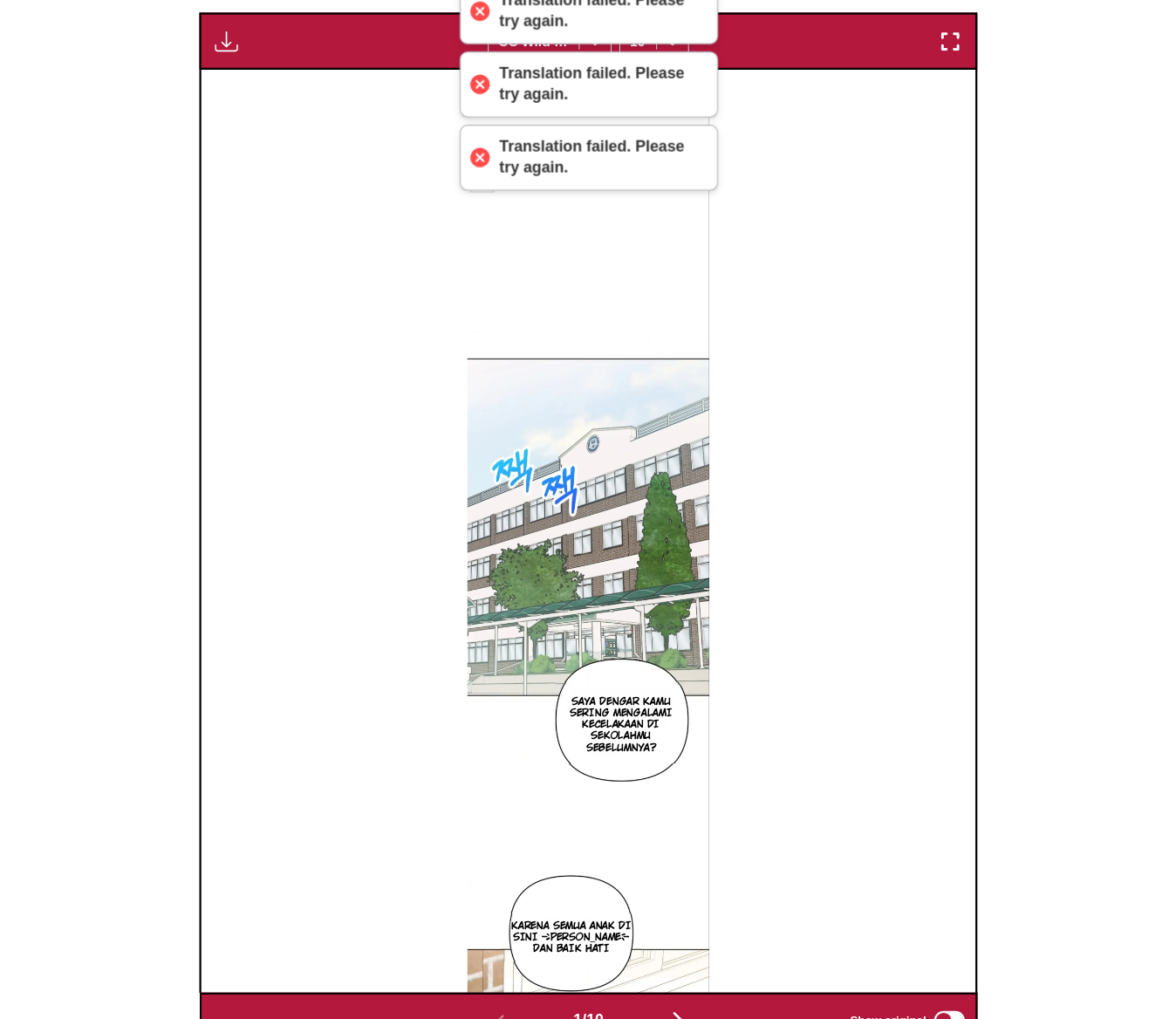
scroll to position [639, 0]
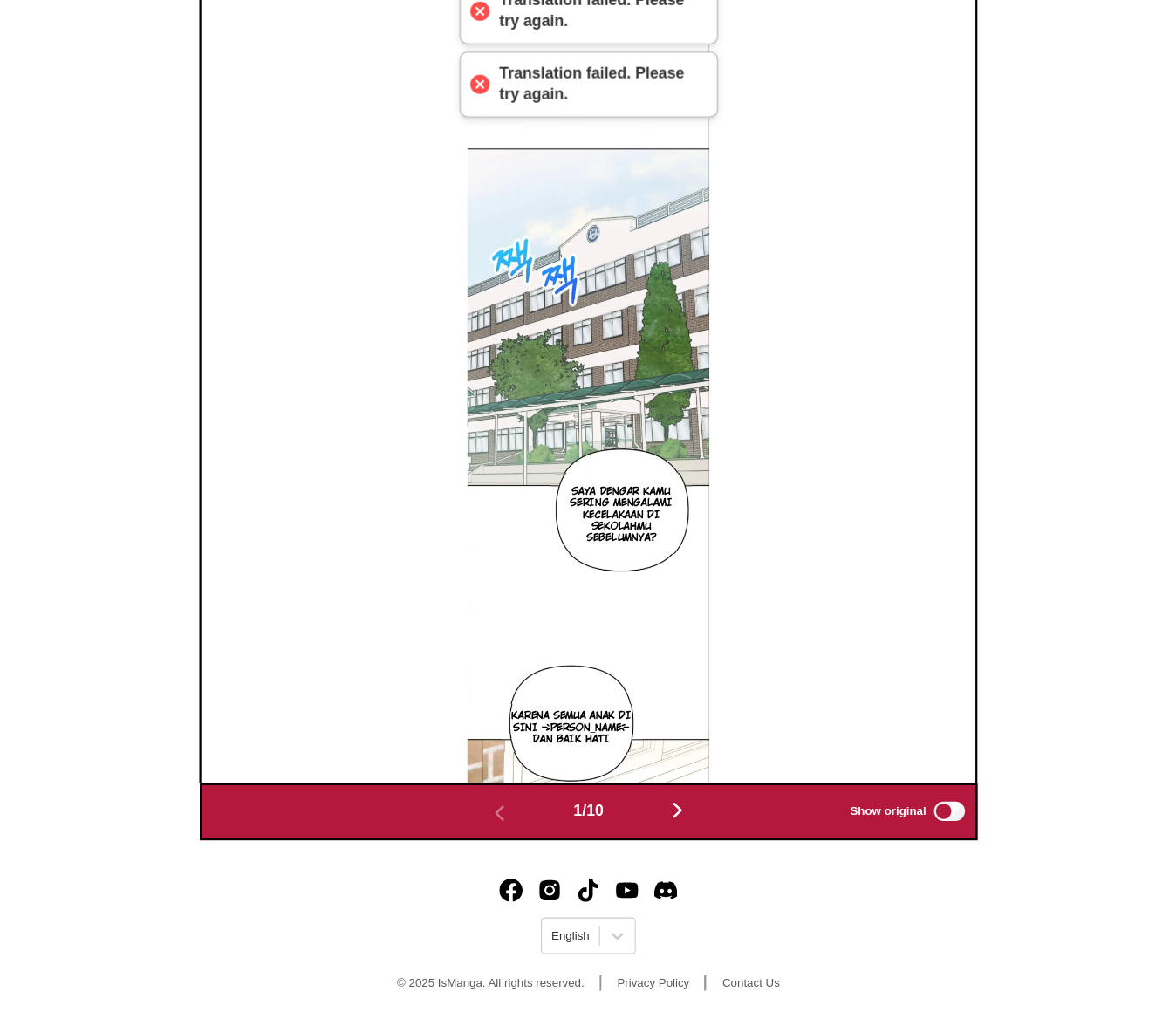
click at [669, 827] on img "button" at bounding box center [668, 829] width 21 height 21
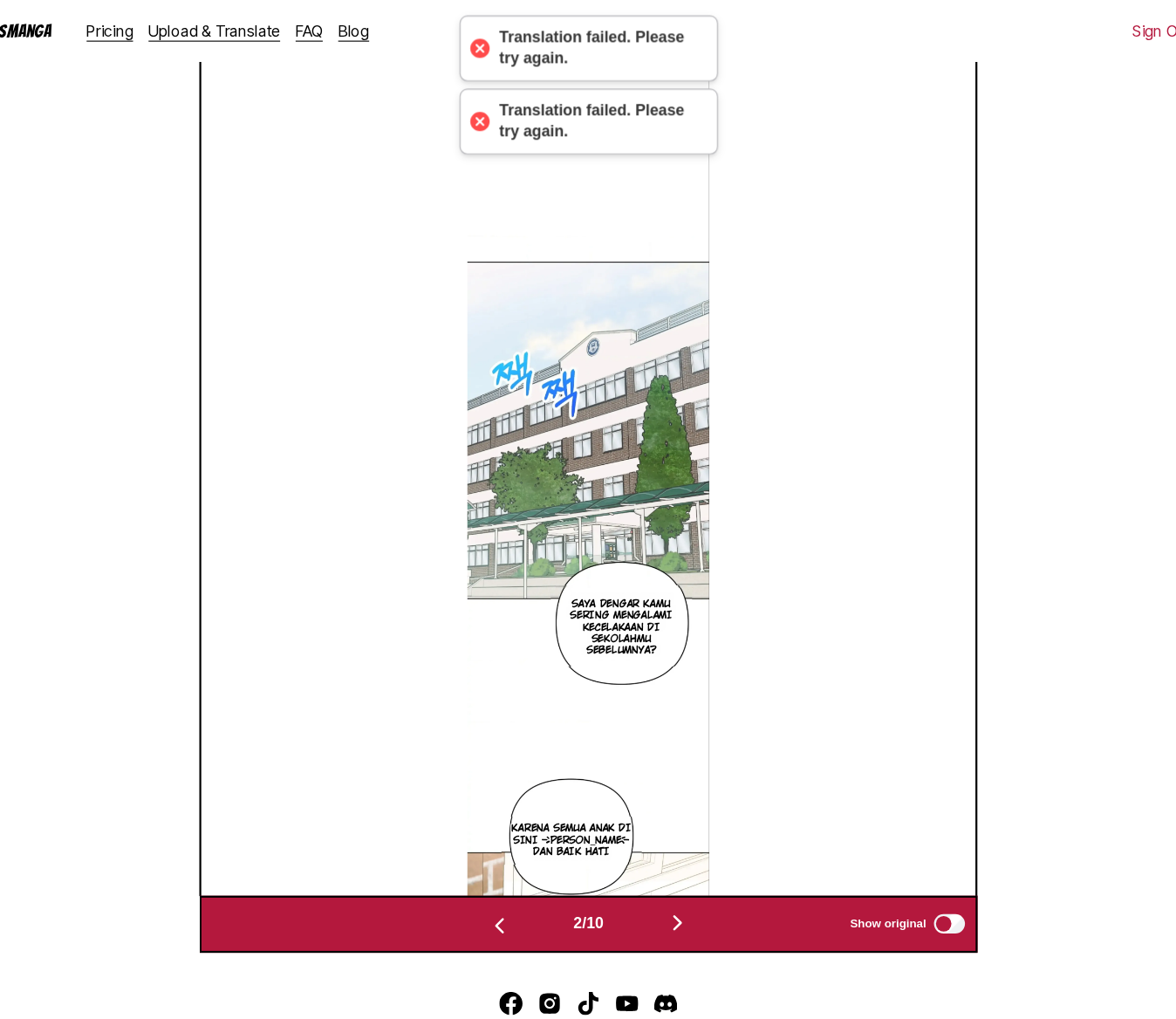
scroll to position [0, 698]
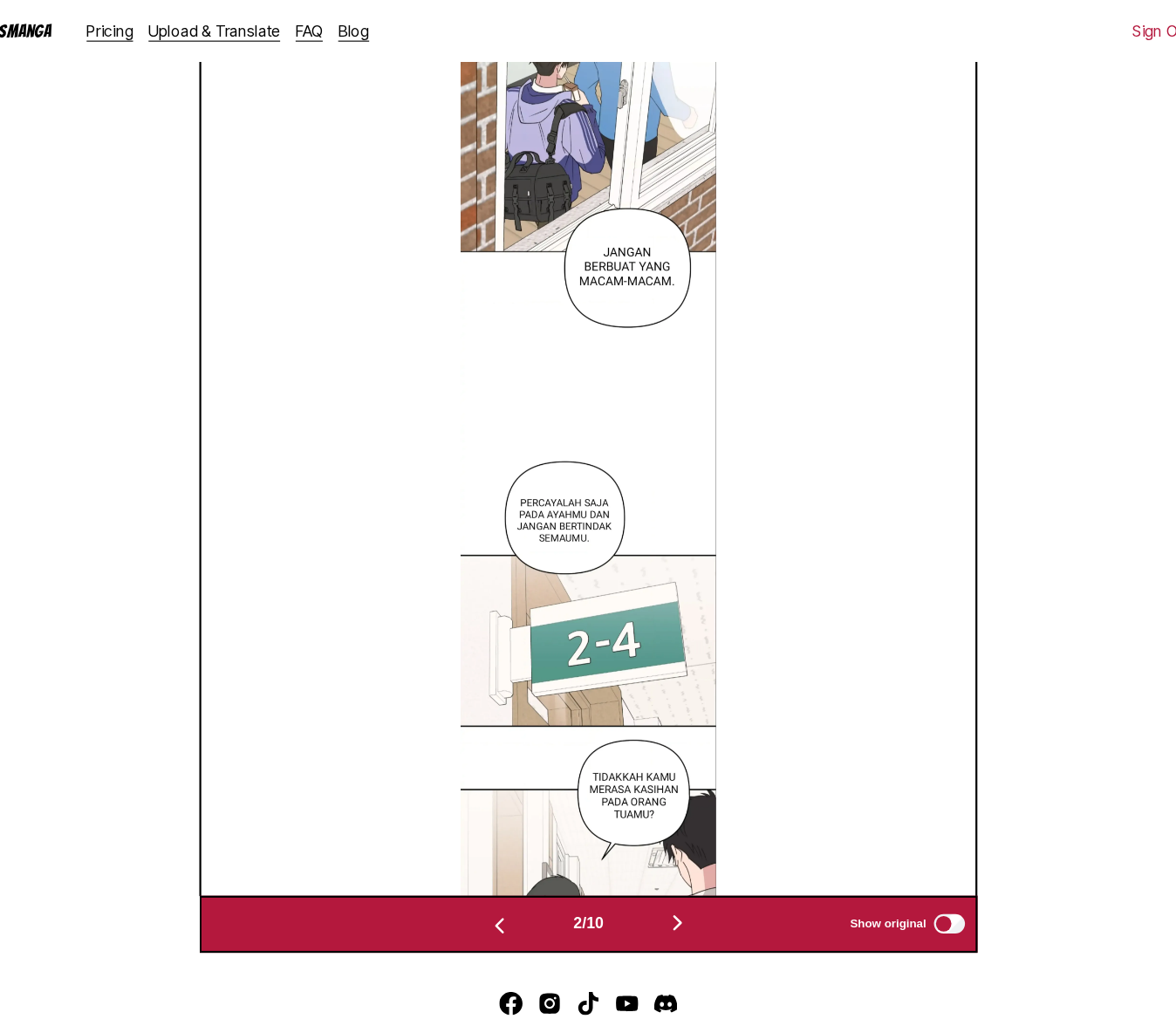
click at [616, 234] on img at bounding box center [588, 391] width 232 height 832
click at [679, 842] on img "button" at bounding box center [668, 832] width 21 height 21
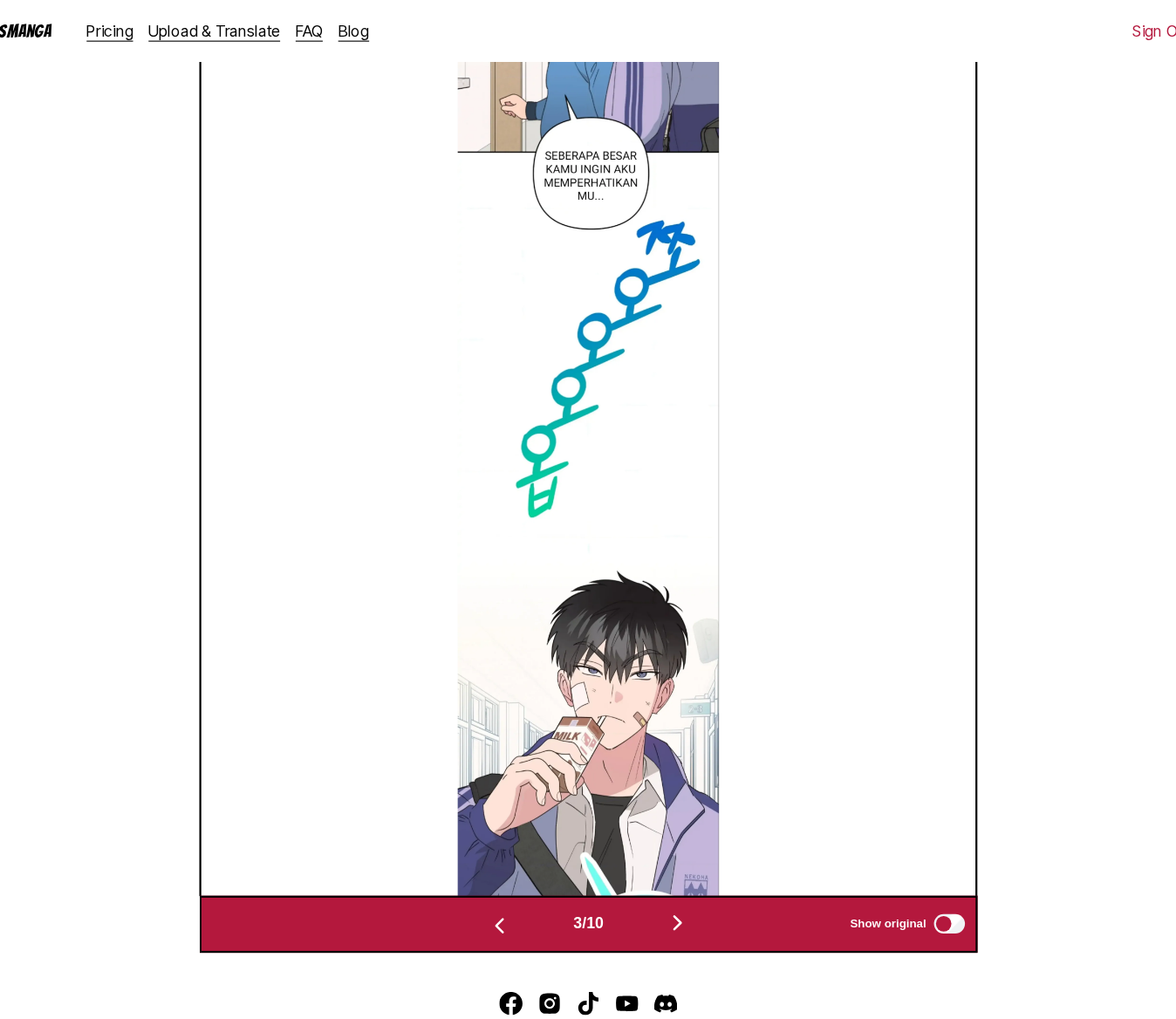
click at [679, 842] on img "button" at bounding box center [668, 832] width 21 height 21
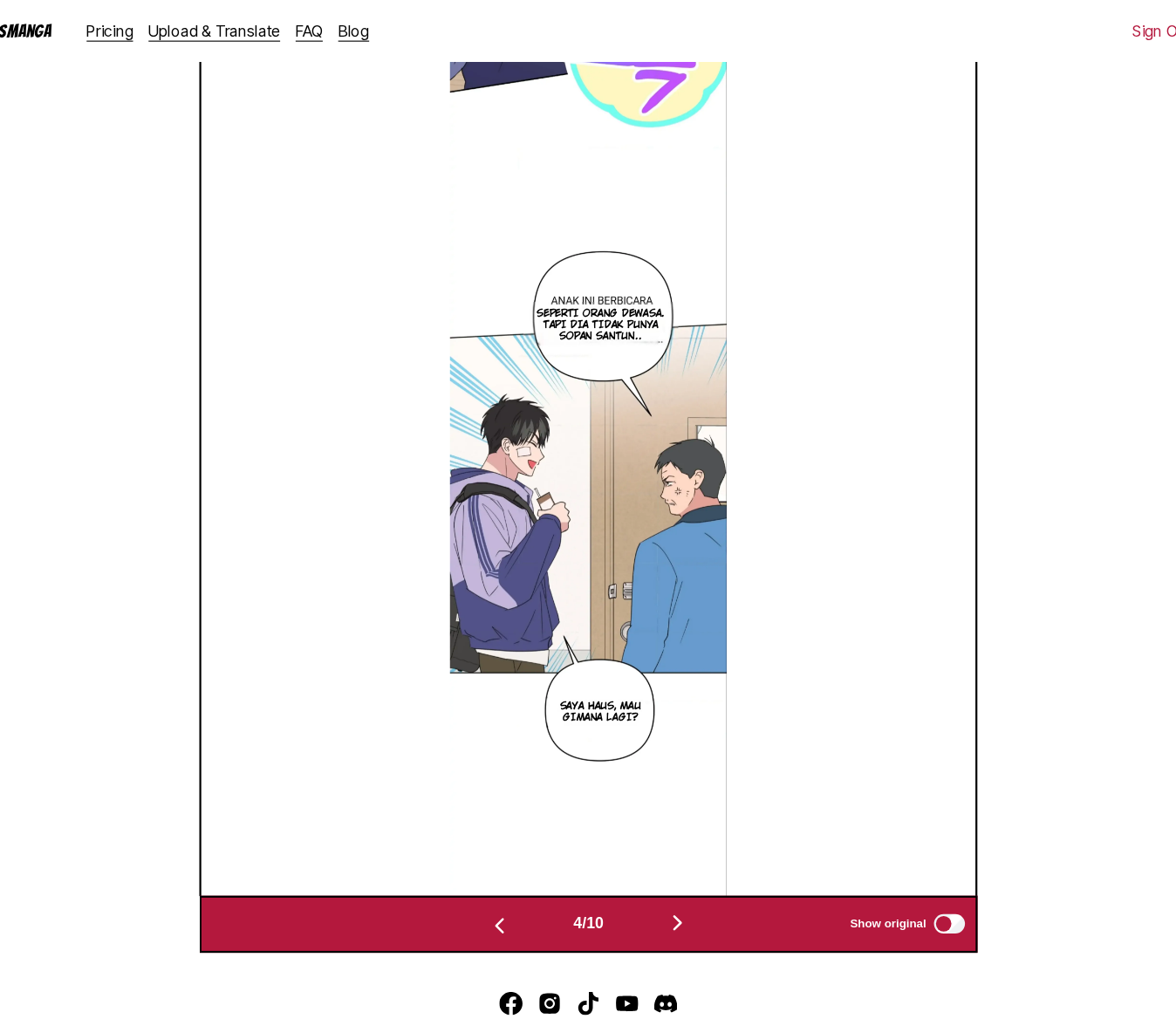
click at [679, 842] on img "button" at bounding box center [668, 832] width 21 height 21
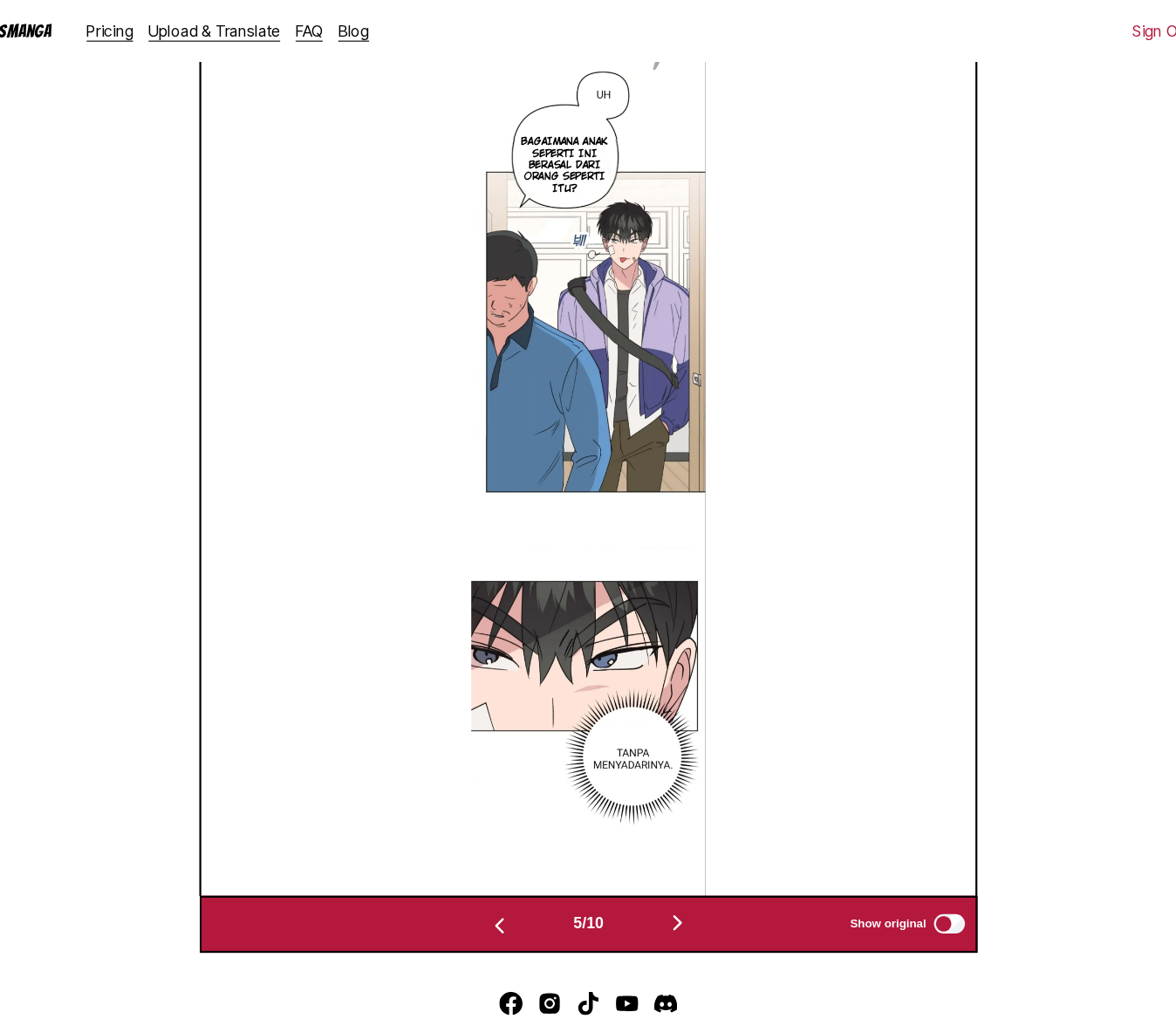
click at [679, 842] on img "button" at bounding box center [668, 832] width 21 height 21
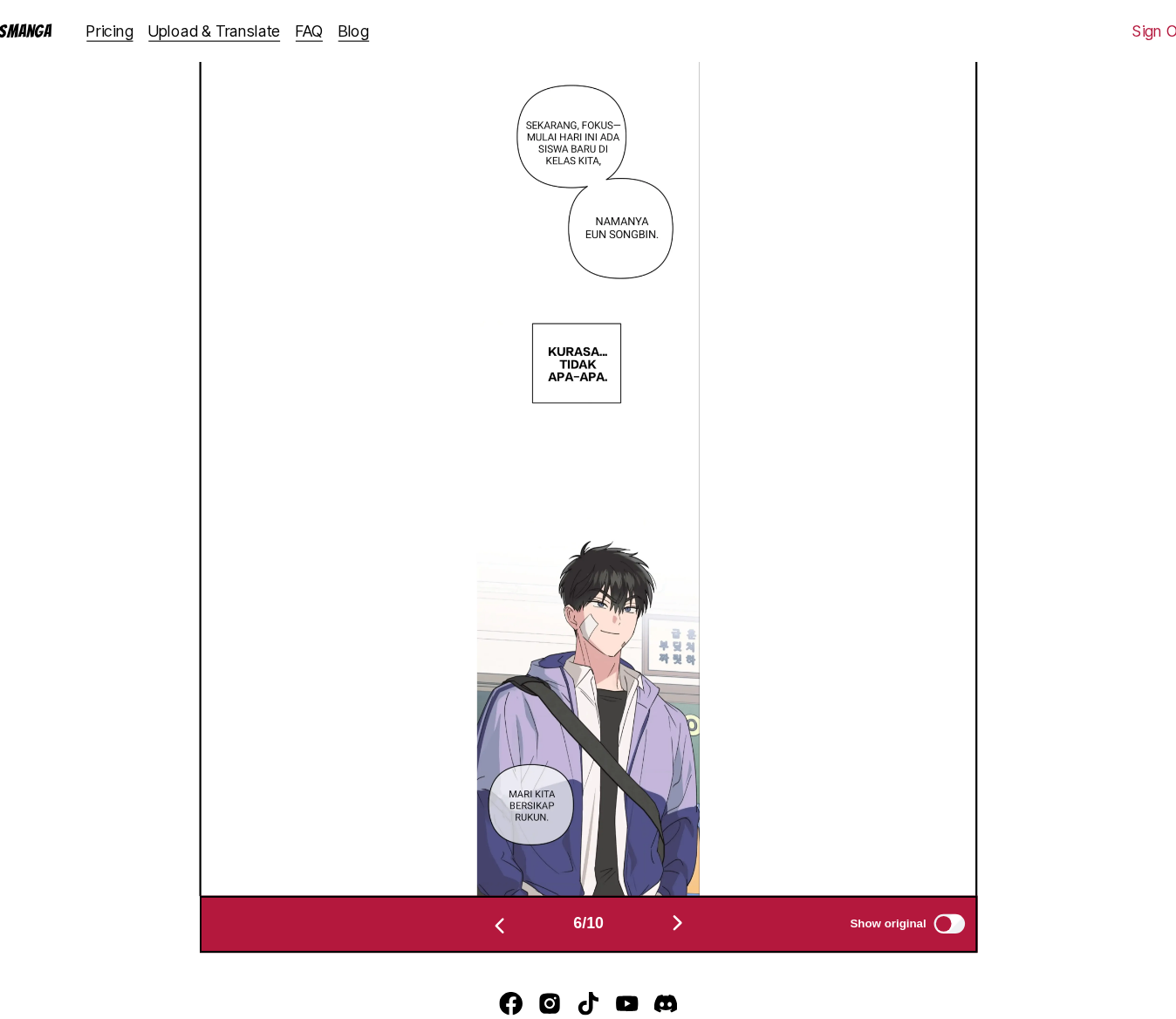
click at [679, 842] on img "button" at bounding box center [668, 832] width 21 height 21
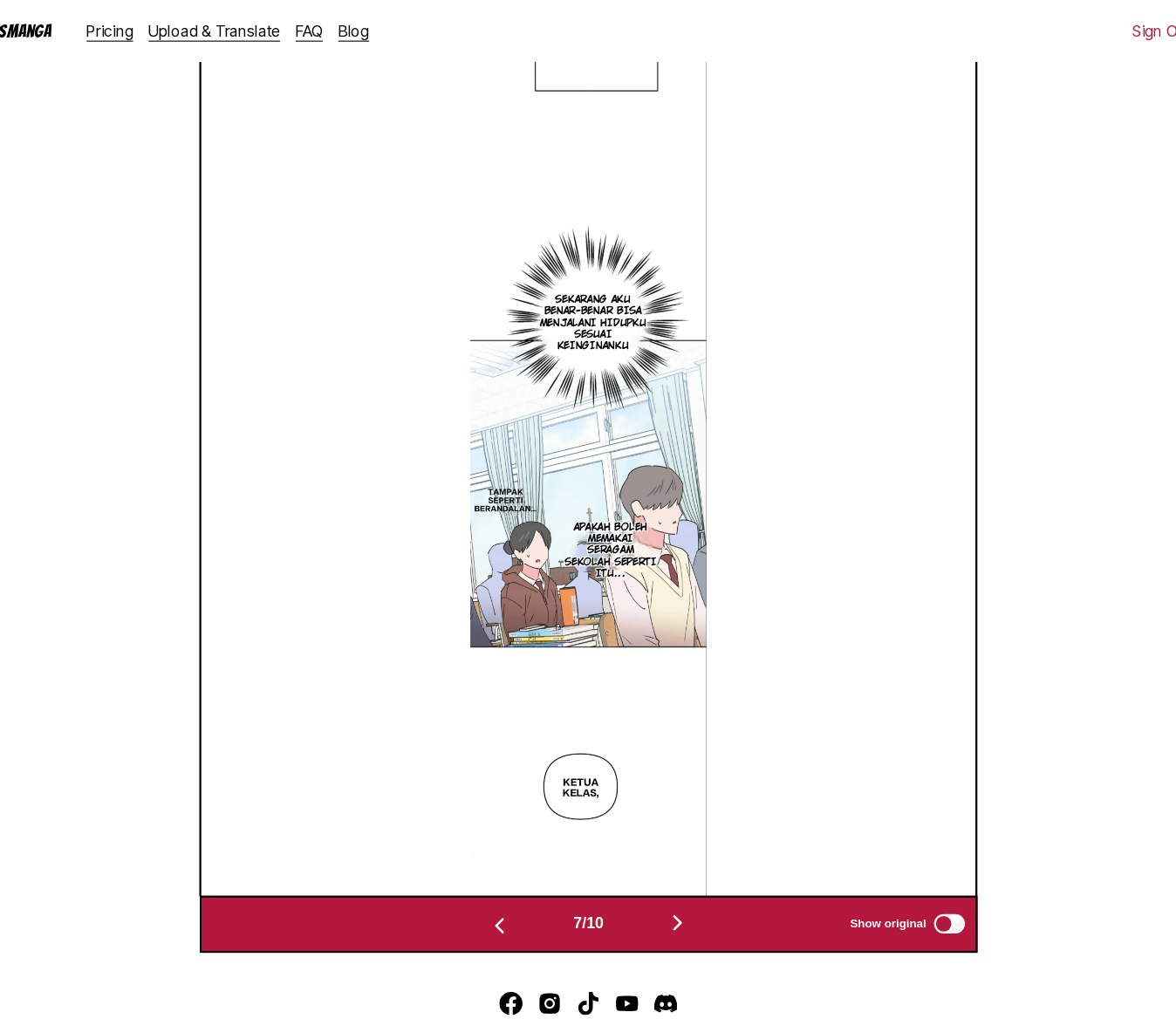
click at [679, 842] on img "button" at bounding box center [668, 832] width 21 height 21
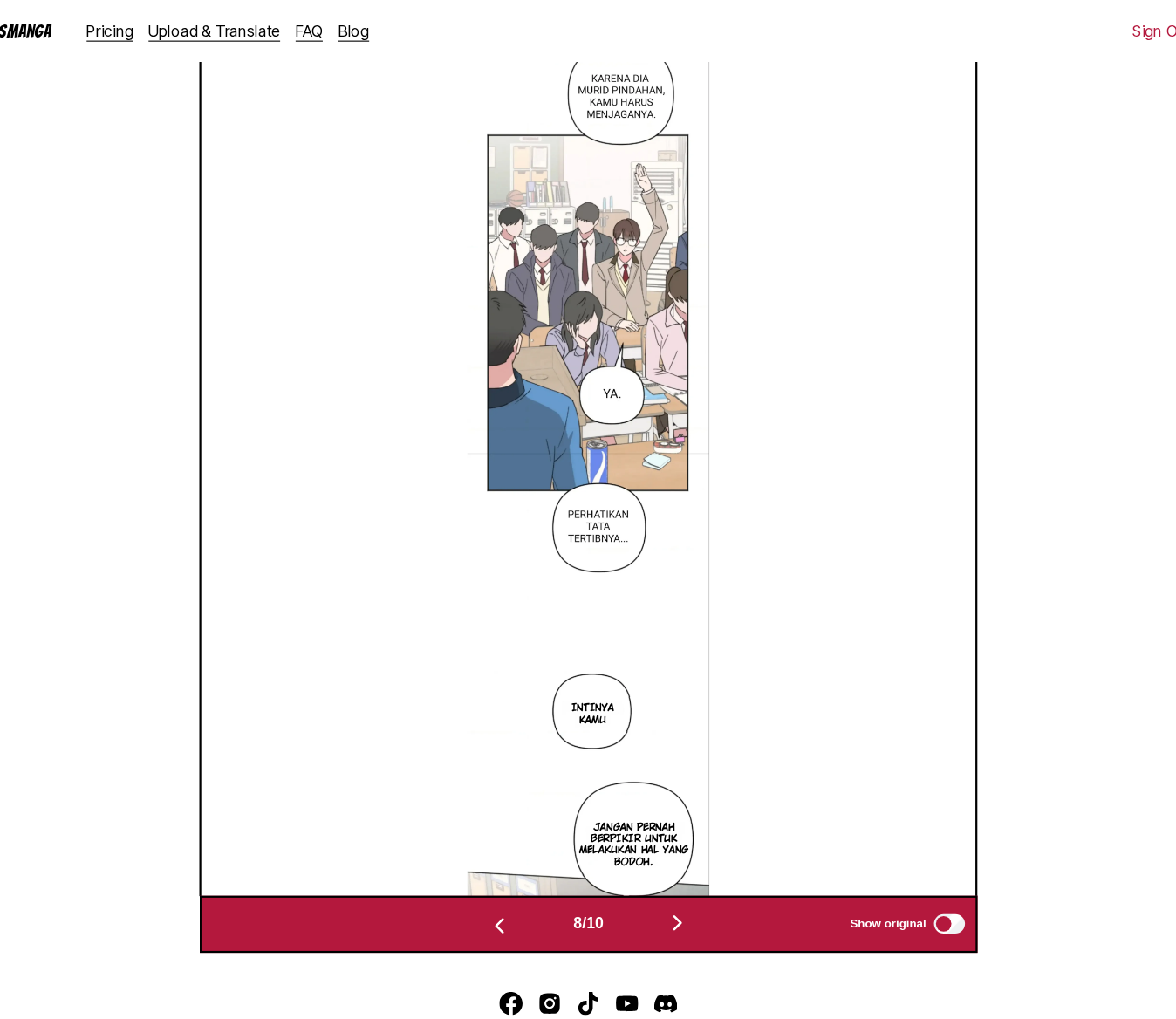
click at [679, 842] on img "button" at bounding box center [668, 832] width 21 height 21
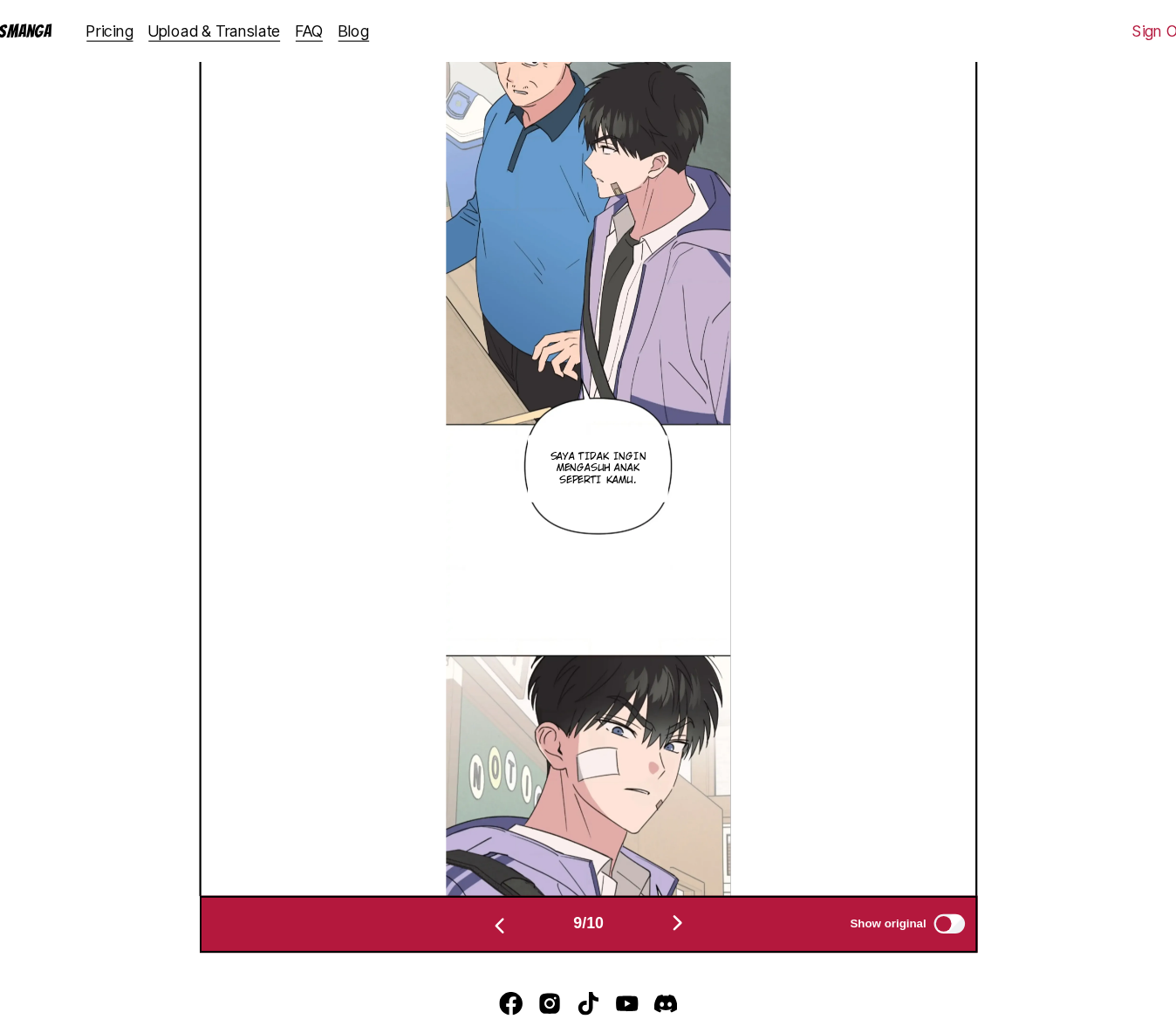
click at [679, 842] on img "button" at bounding box center [668, 832] width 21 height 21
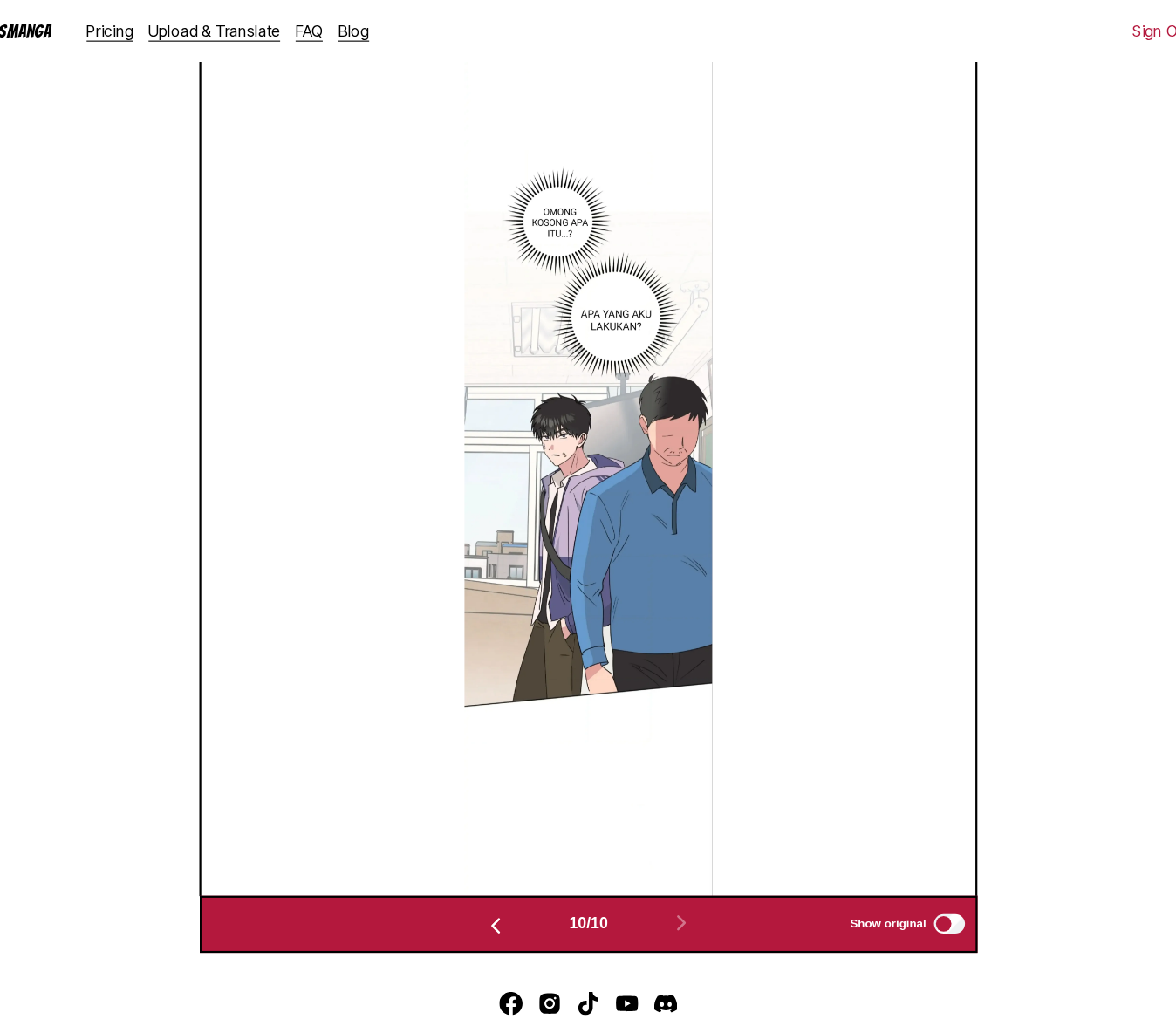
scroll to position [0, 0]
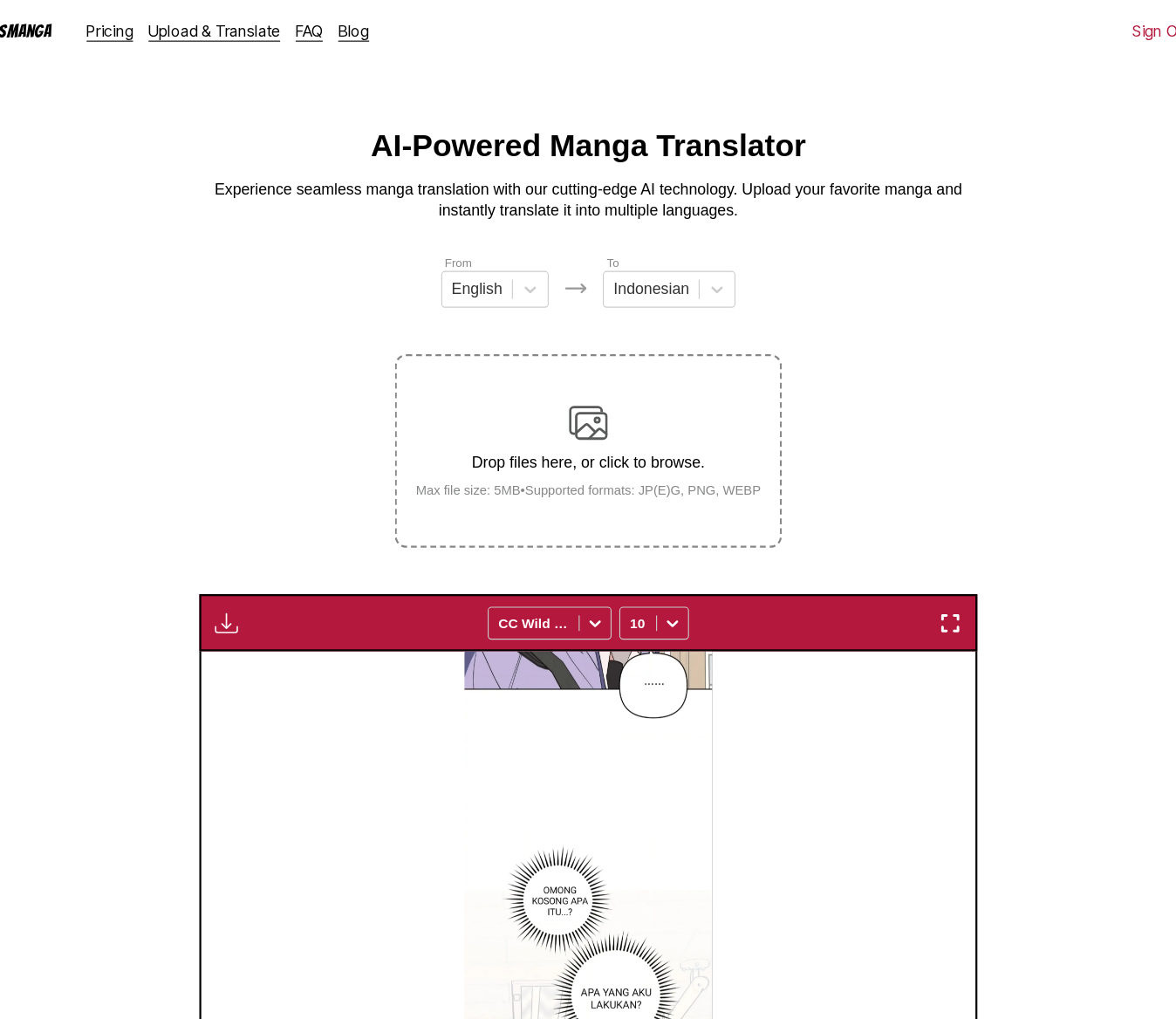
click at [520, 377] on div "Drop files here, or click to browse. Max file size: 5MB • Supported formats: JP…" at bounding box center [588, 406] width 339 height 85
click at [0, 0] on input "Drop files here, or click to browse. Max file size: 5MB • Supported formats: JP…" at bounding box center [0, 0] width 0 height 0
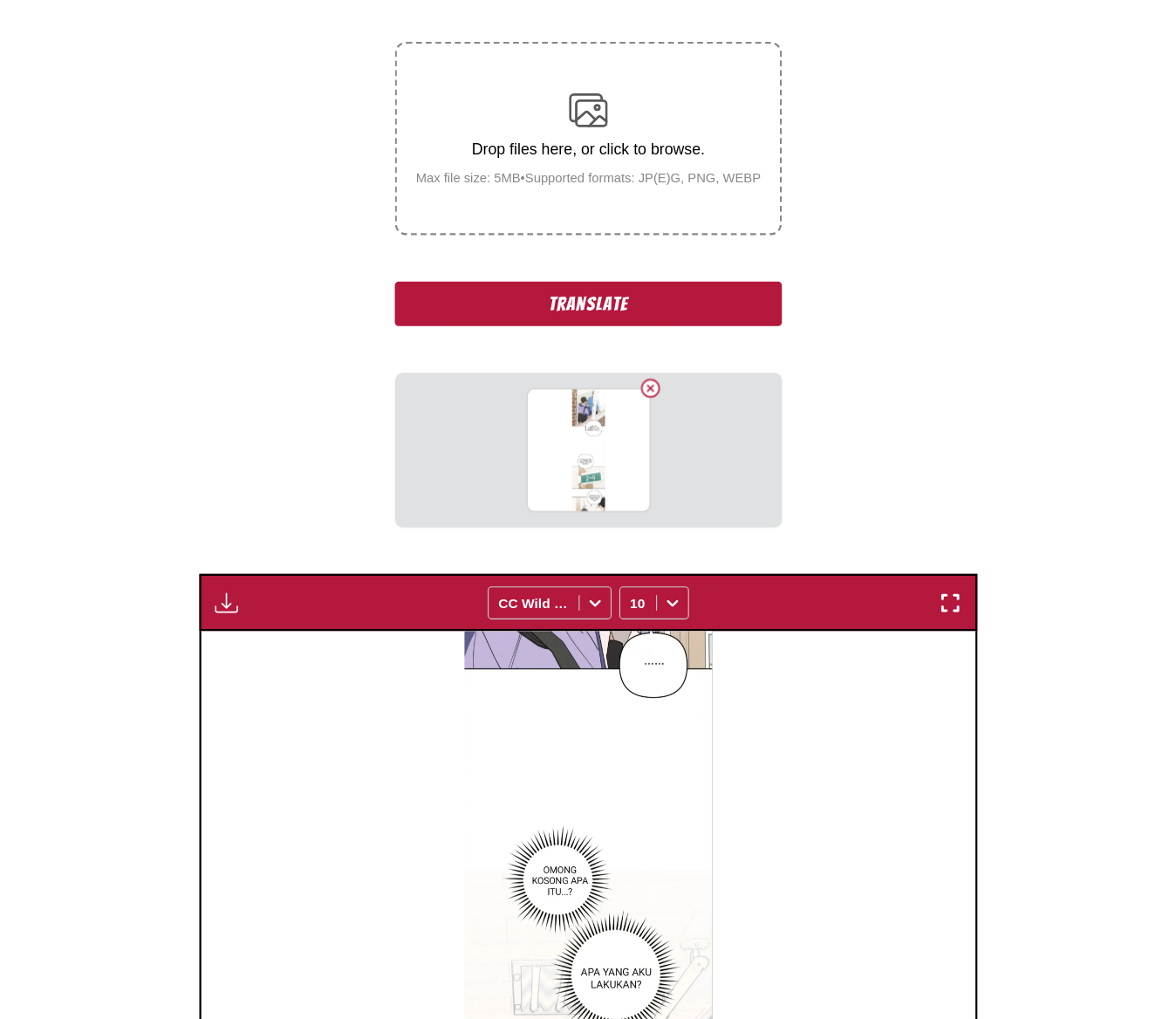
scroll to position [245, 0]
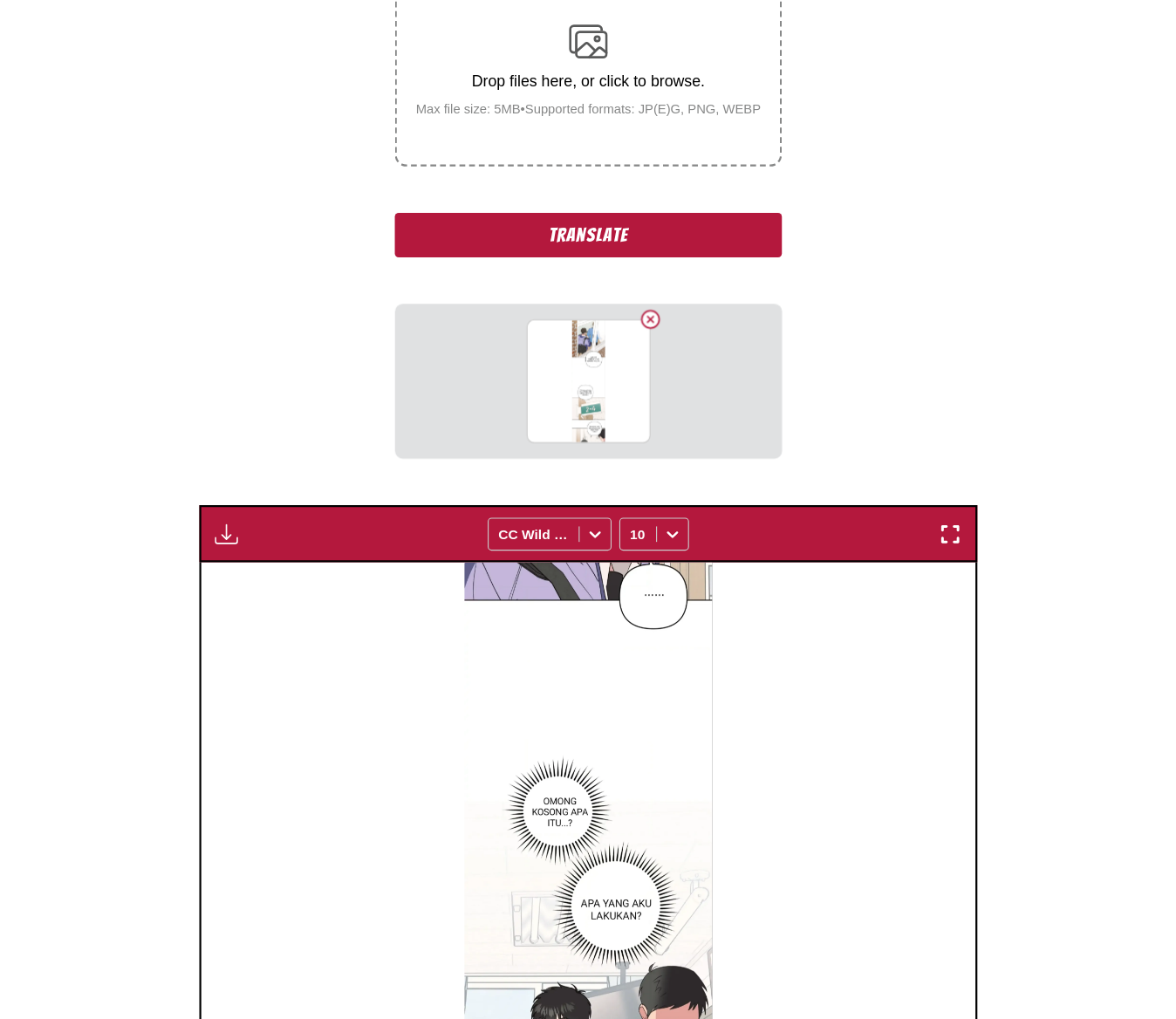
click at [659, 332] on button "Translate" at bounding box center [588, 311] width 349 height 40
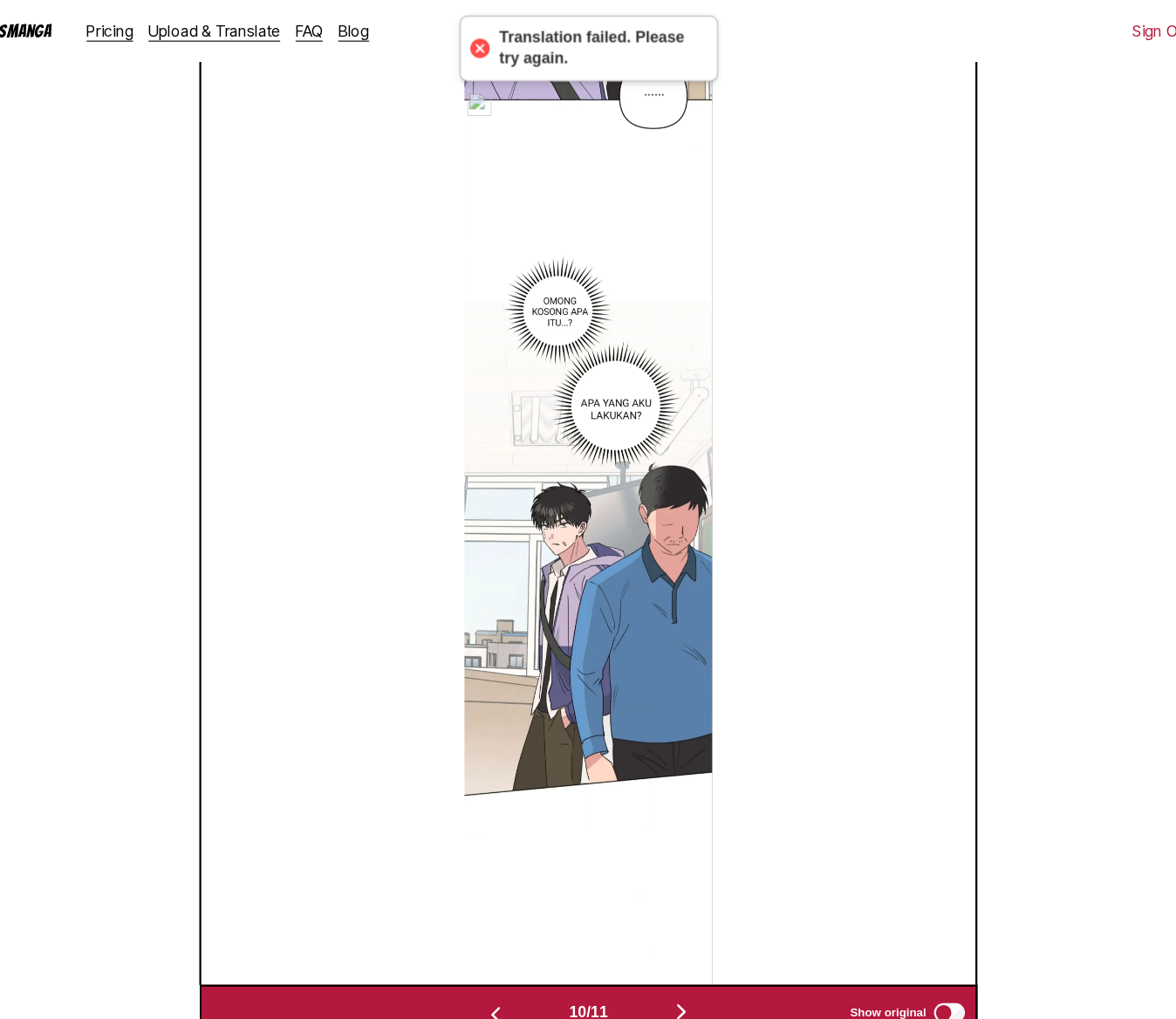
scroll to position [425, 0]
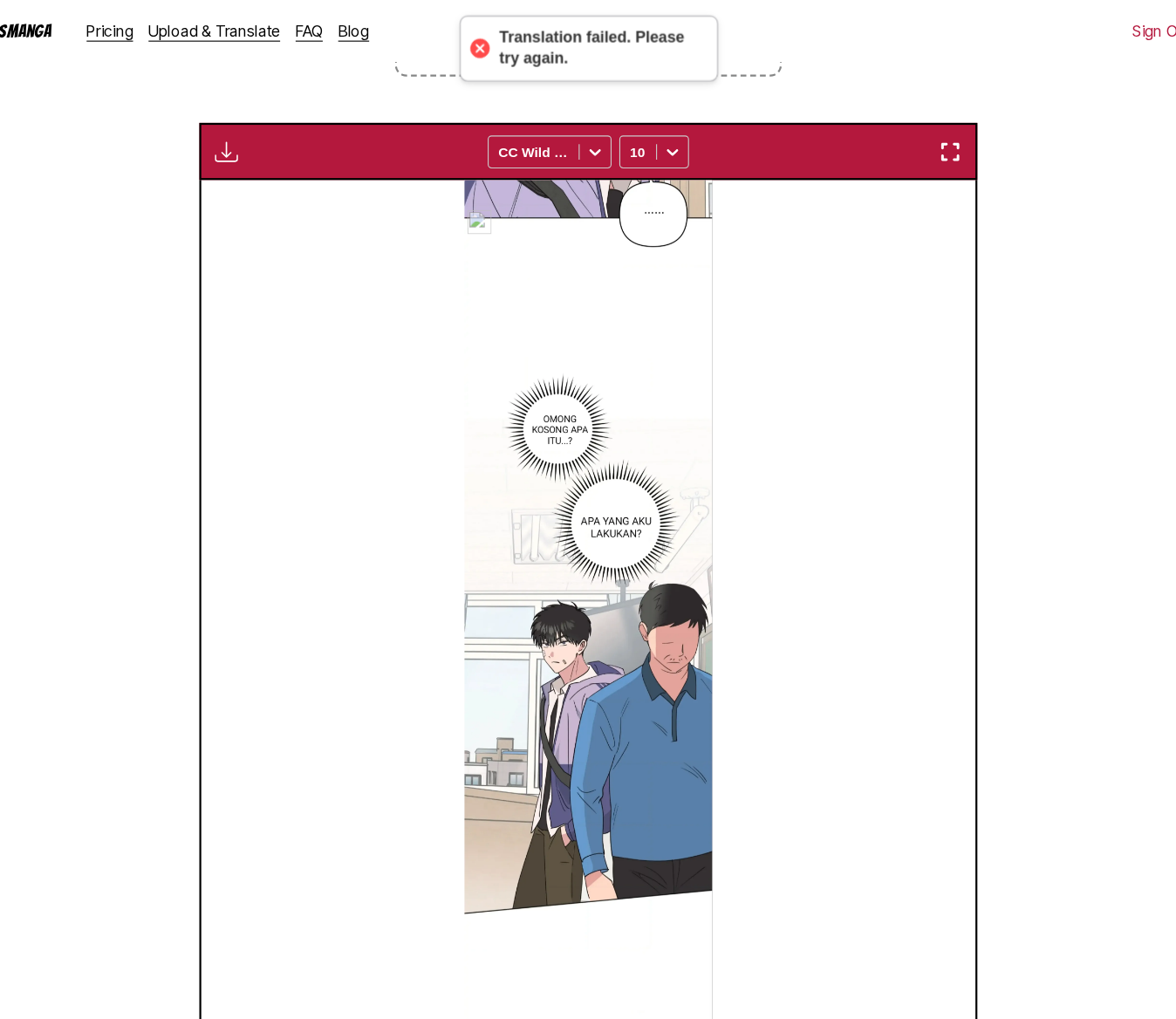
click at [613, 496] on img at bounding box center [588, 578] width 224 height 832
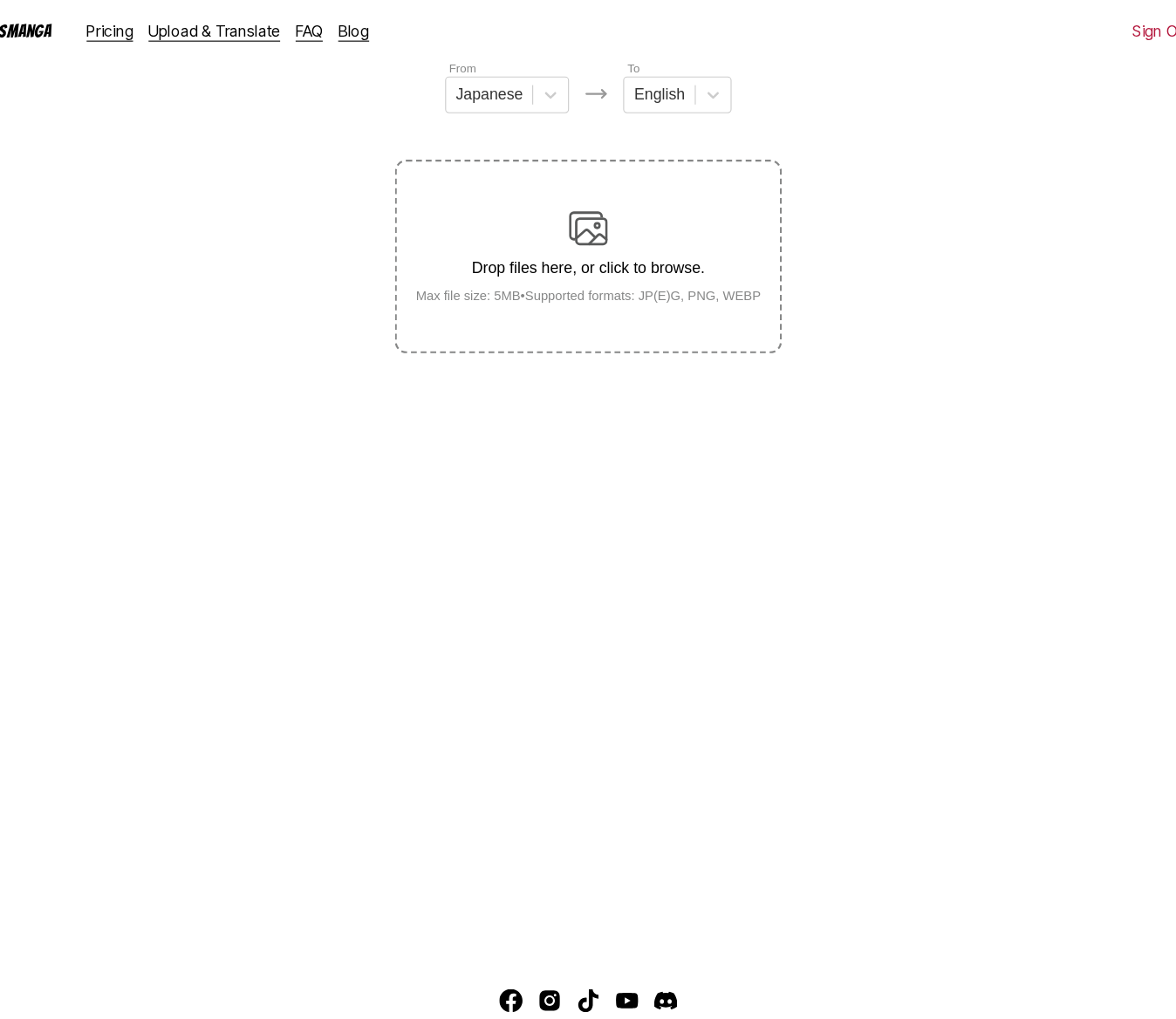
scroll to position [176, 0]
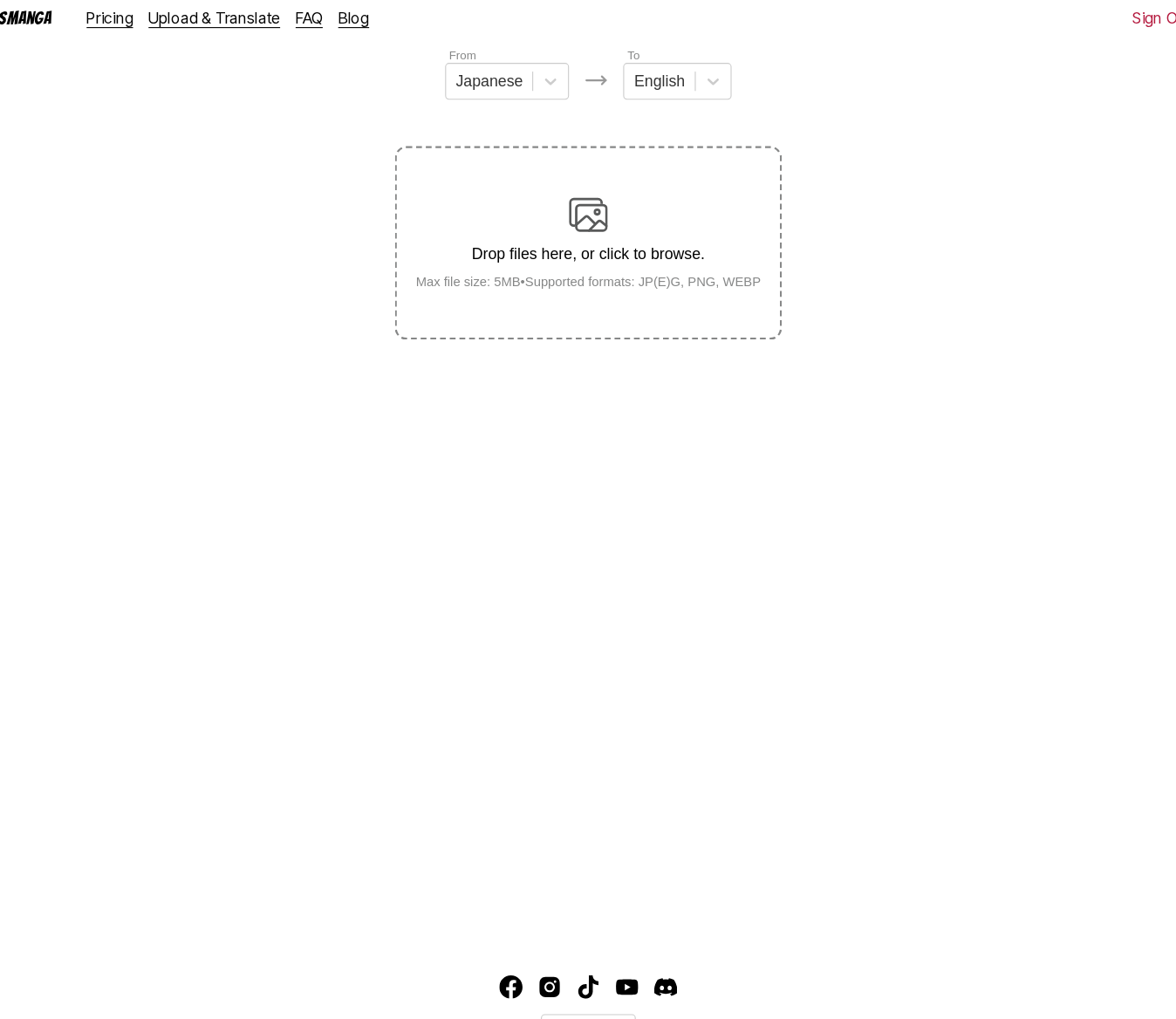
click at [502, 510] on main "AI-Powered Manga Translator Experience seamless manga translation with our cutt…" at bounding box center [588, 399] width 1176 height 917
